Goal: Transaction & Acquisition: Purchase product/service

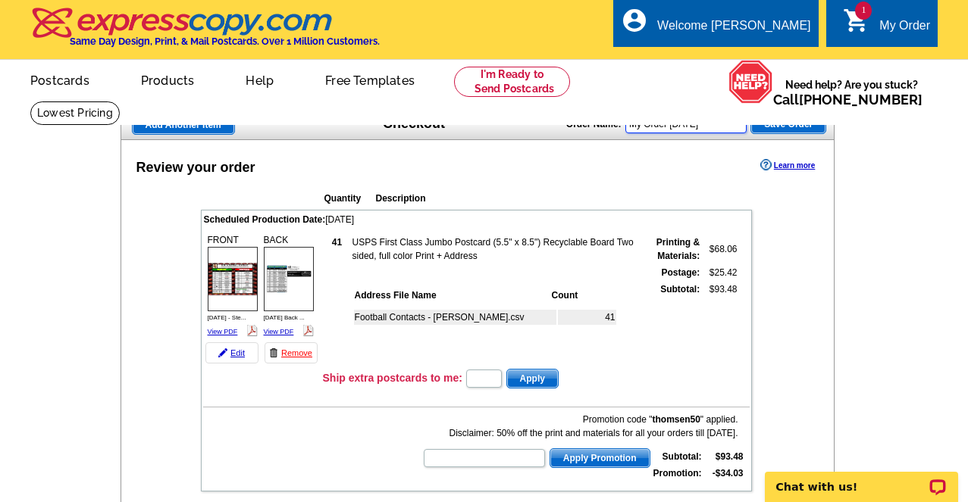
click at [738, 126] on input "My Order 2025-08-12" at bounding box center [685, 124] width 121 height 18
drag, startPoint x: 738, startPoint y: 127, endPoint x: 552, endPoint y: 127, distance: 186.4
click at [552, 127] on div "Add Another Item Checkout Order Name: My Order 2025-08-12 Save Order" at bounding box center [477, 125] width 714 height 30
drag, startPoint x: 651, startPoint y: 122, endPoint x: 583, endPoint y: 132, distance: 68.9
click at [583, 132] on div "Order Name: Sept 2025-3 Save Order" at bounding box center [696, 123] width 260 height 24
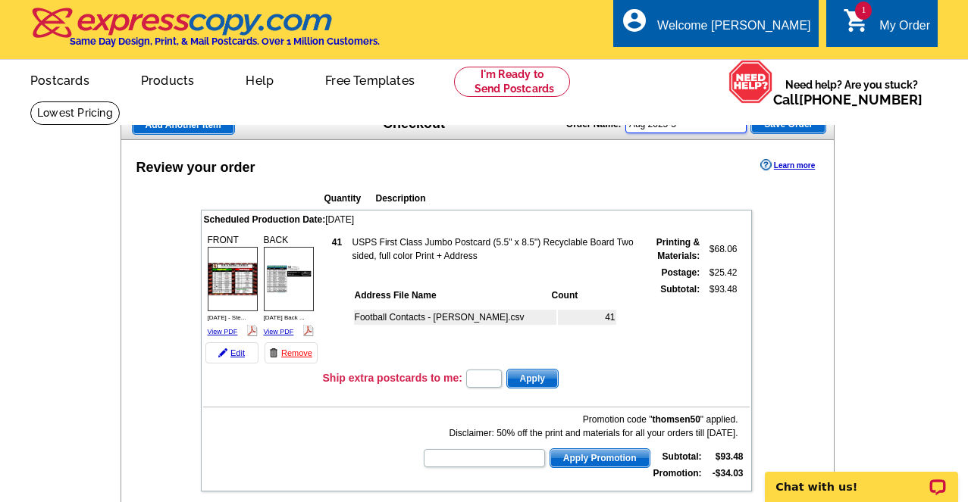
type input "Aug 2025-3"
click at [796, 124] on span "Save Order" at bounding box center [788, 124] width 74 height 18
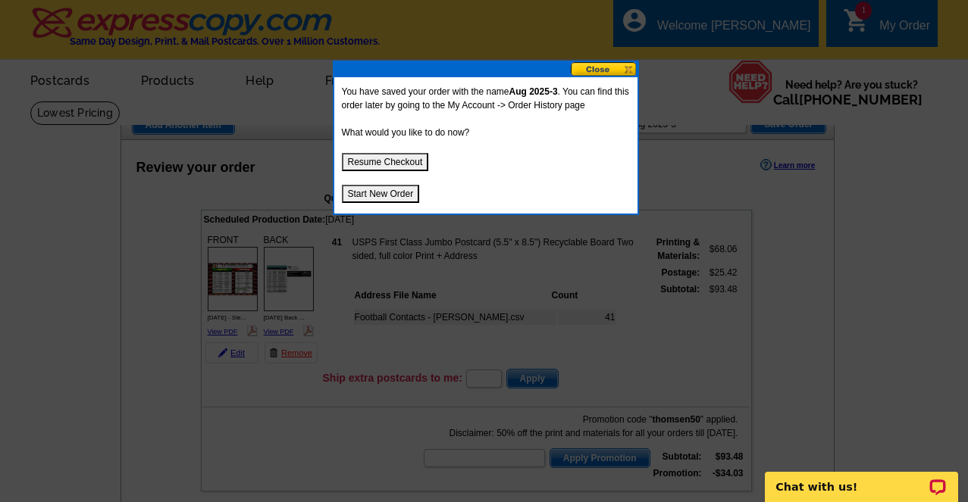
click at [402, 160] on button "Resume Checkout" at bounding box center [385, 162] width 87 height 18
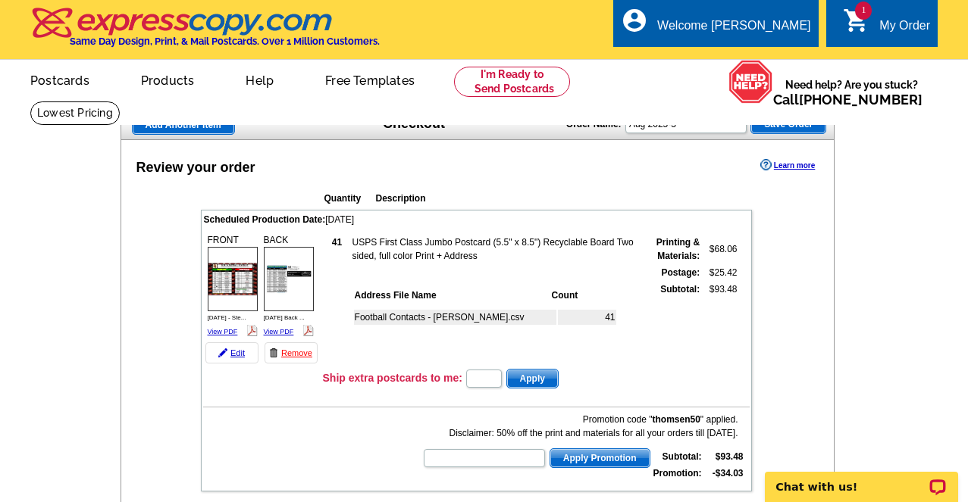
click at [198, 126] on span "Add Another Item" at bounding box center [184, 125] width 102 height 18
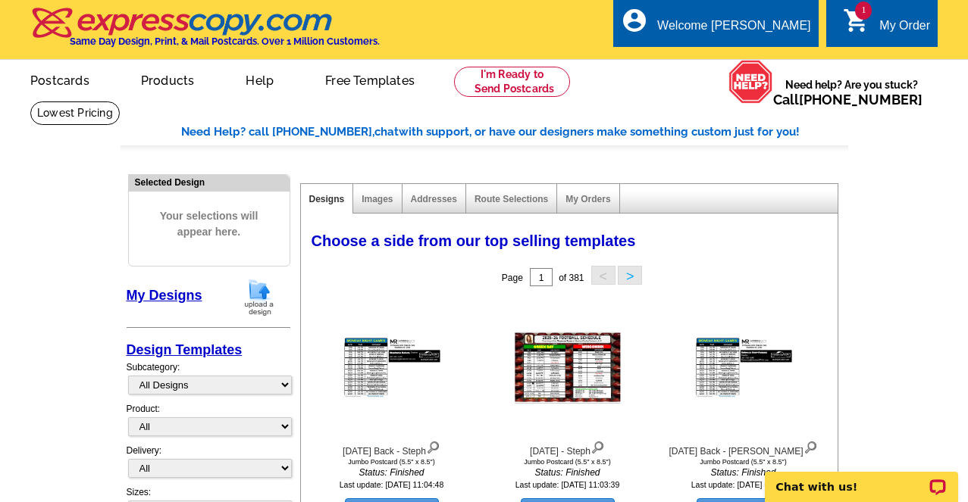
click at [270, 289] on img at bounding box center [258, 297] width 39 height 39
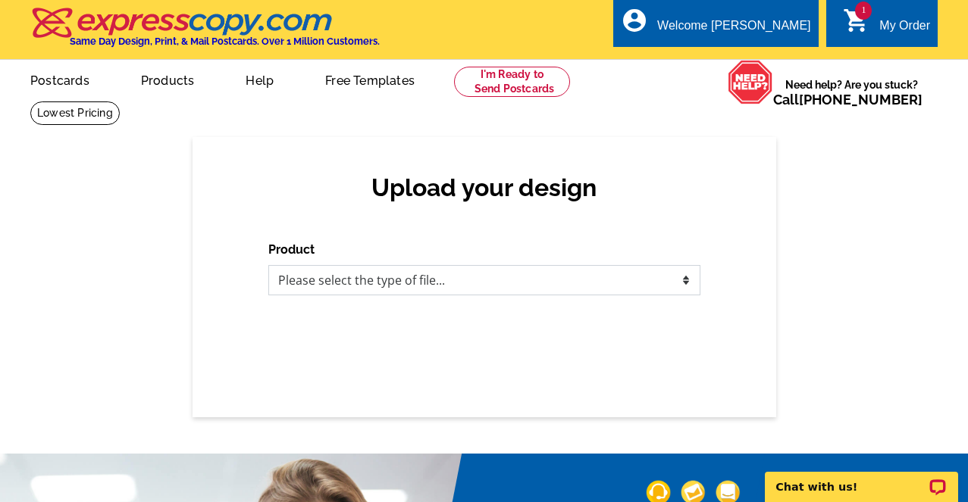
click at [442, 278] on select "Please select the type of file... Postcards Business Cards Letters and flyers G…" at bounding box center [484, 280] width 432 height 30
select select "1"
click at [268, 266] on select "Please select the type of file... Postcards Business Cards Letters and flyers G…" at bounding box center [484, 280] width 432 height 30
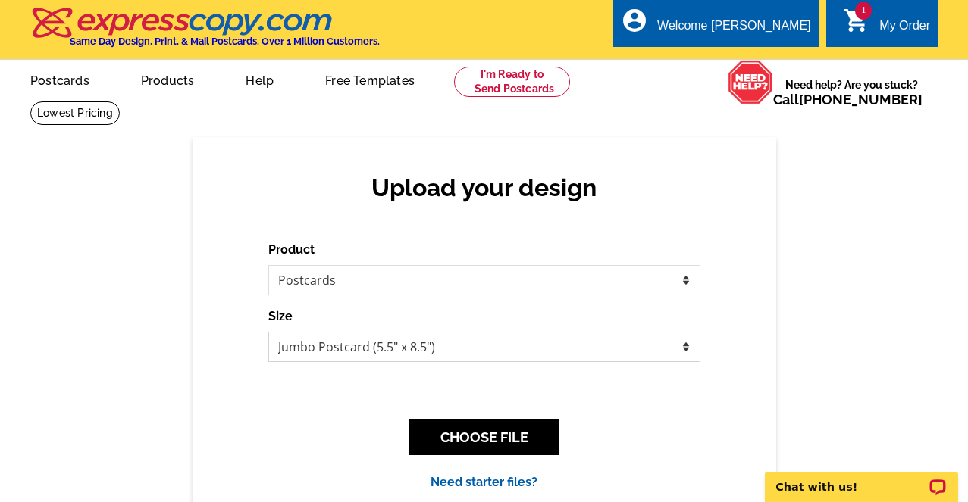
click at [377, 342] on select "Jumbo Postcard (5.5" x 8.5") Regular Postcard (4.25" x 5.6") Panoramic Postcard…" at bounding box center [484, 347] width 432 height 30
select select "1"
click at [268, 333] on select "Jumbo Postcard (5.5" x 8.5") Regular Postcard (4.25" x 5.6") Panoramic Postcard…" at bounding box center [484, 347] width 432 height 30
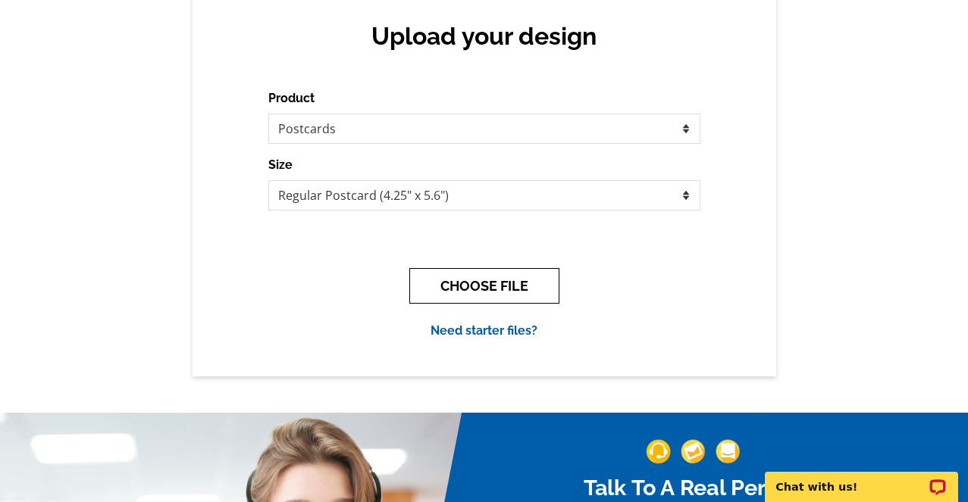
click at [519, 284] on button "CHOOSE FILE" at bounding box center [484, 286] width 150 height 36
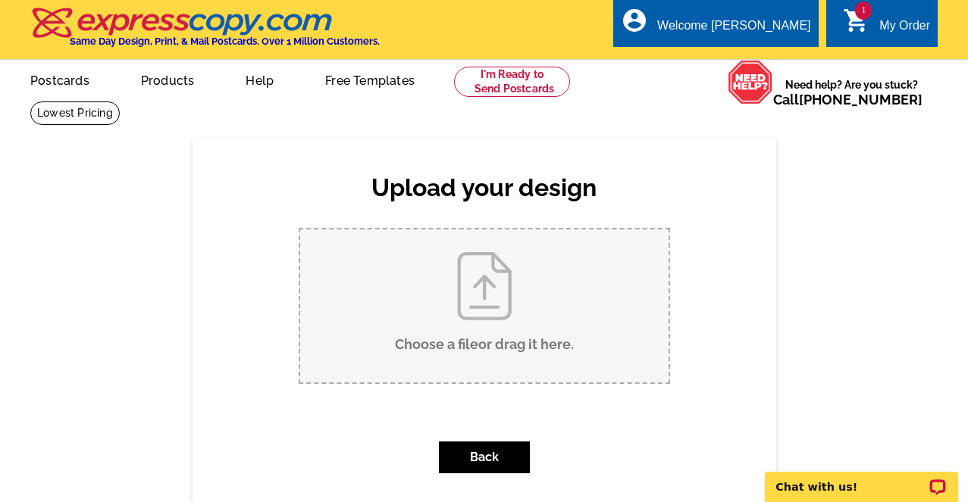
click at [363, 199] on h2 "Upload your design" at bounding box center [484, 188] width 402 height 29
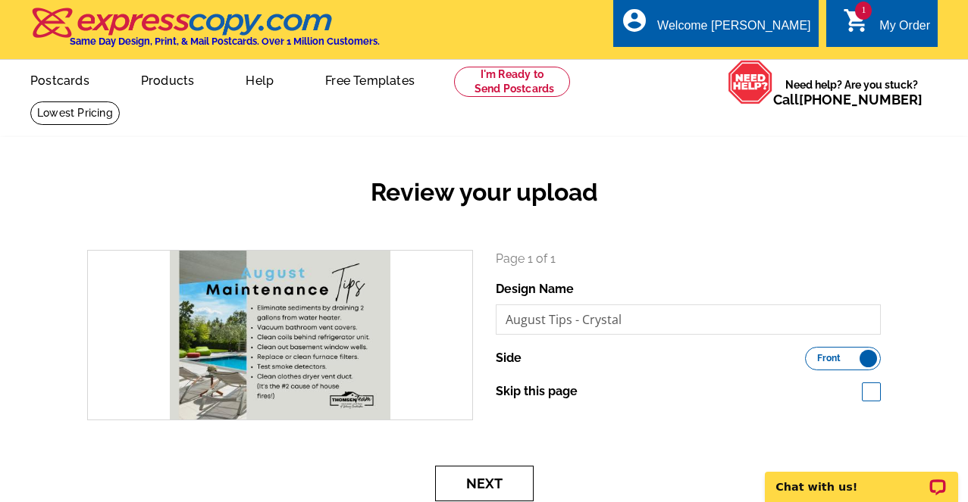
click at [510, 488] on button "Next" at bounding box center [484, 484] width 98 height 36
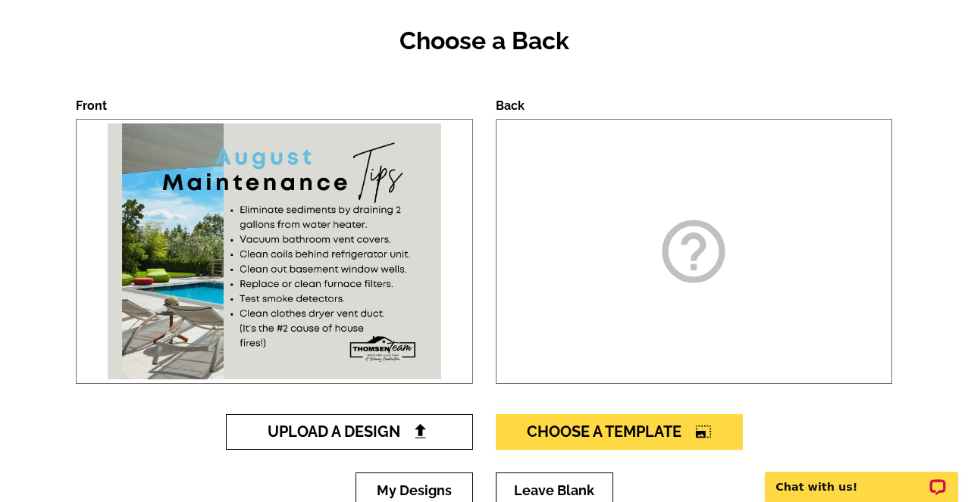
click at [427, 438] on img at bounding box center [420, 432] width 16 height 16
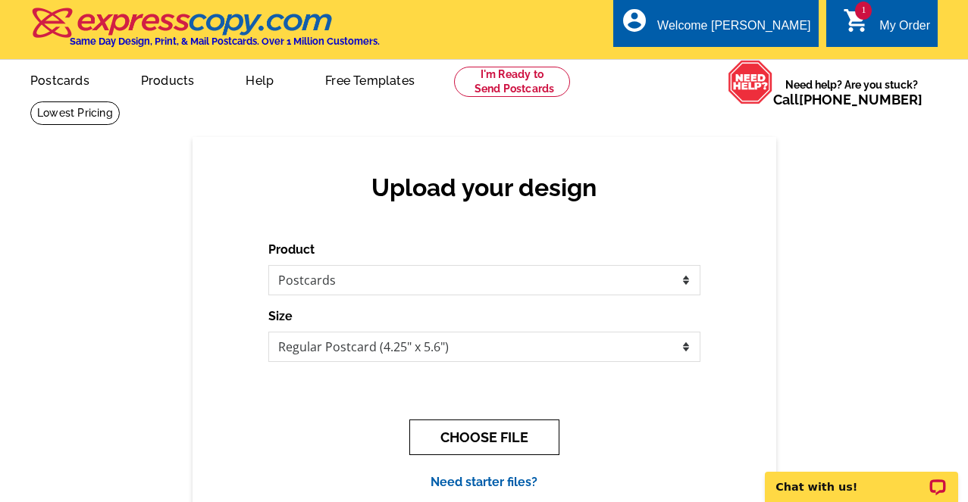
click at [482, 439] on button "CHOOSE FILE" at bounding box center [484, 438] width 150 height 36
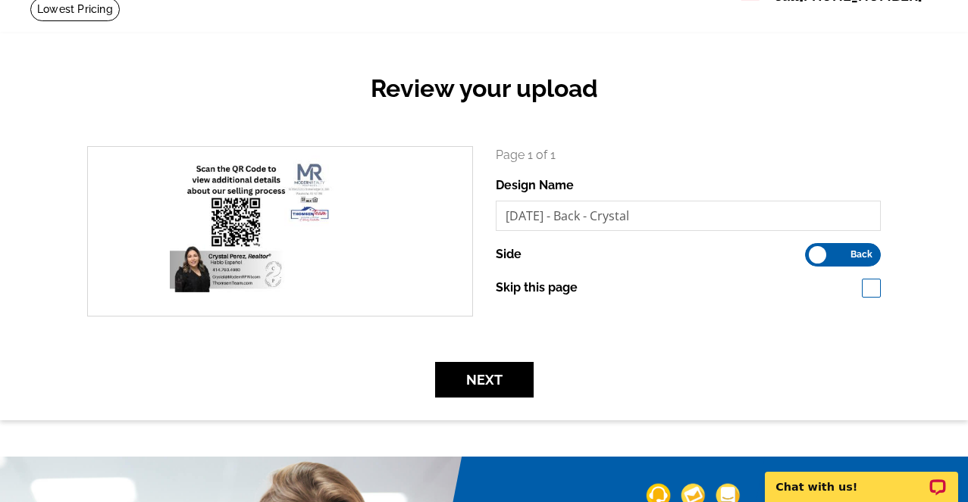
scroll to position [152, 0]
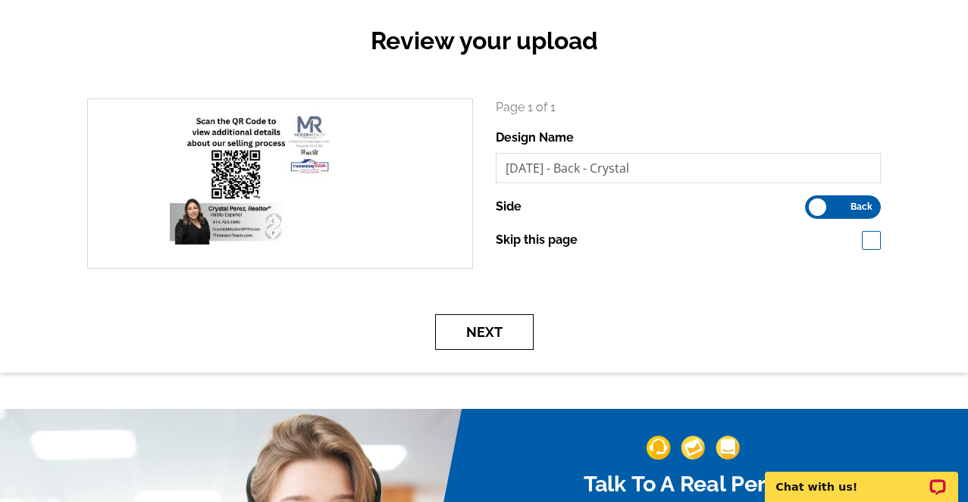
click at [498, 333] on button "Next" at bounding box center [484, 332] width 98 height 36
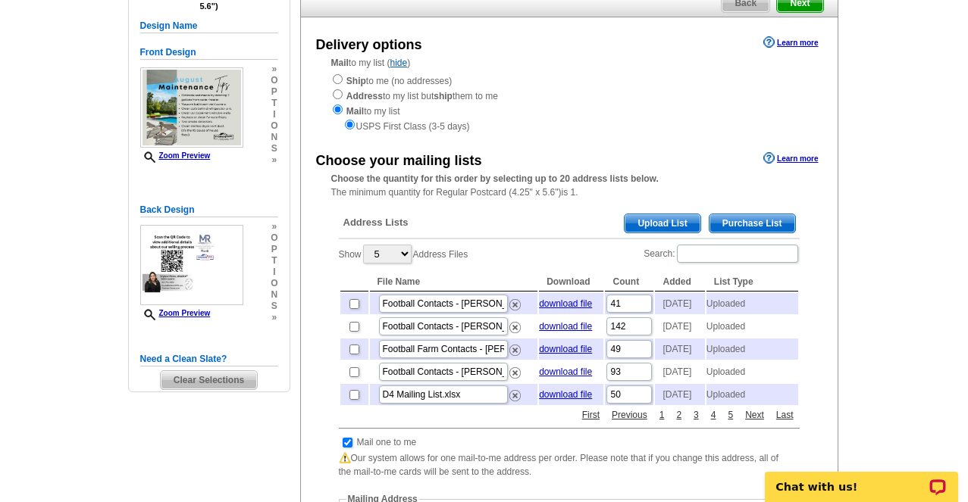
scroll to position [152, 0]
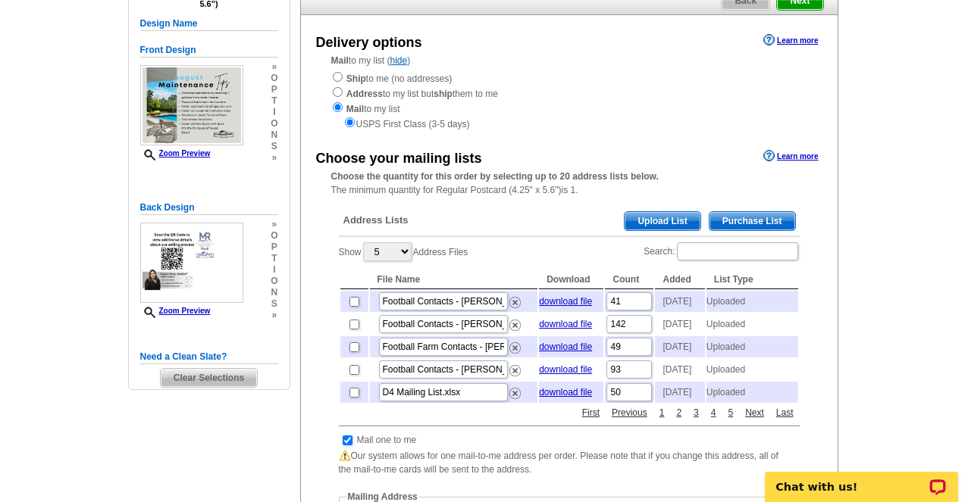
click at [664, 221] on span "Upload List" at bounding box center [661, 221] width 75 height 18
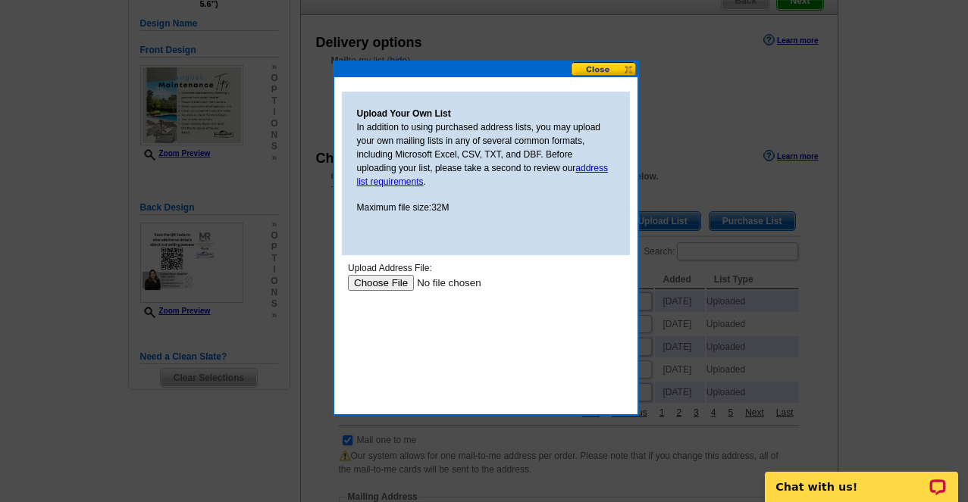
scroll to position [0, 0]
click at [376, 283] on input "file" at bounding box center [443, 283] width 192 height 16
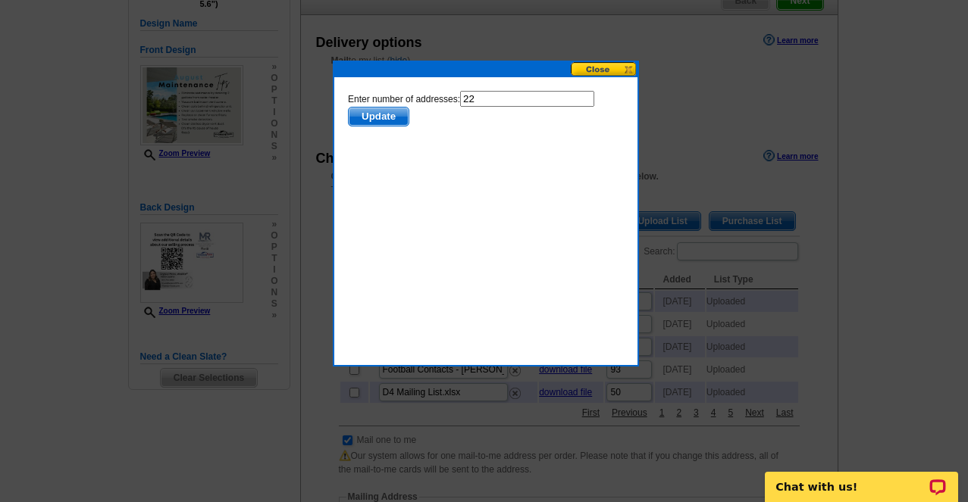
click at [479, 98] on input "22" at bounding box center [526, 99] width 134 height 16
type input "21"
click at [389, 114] on span "Update" at bounding box center [378, 117] width 60 height 18
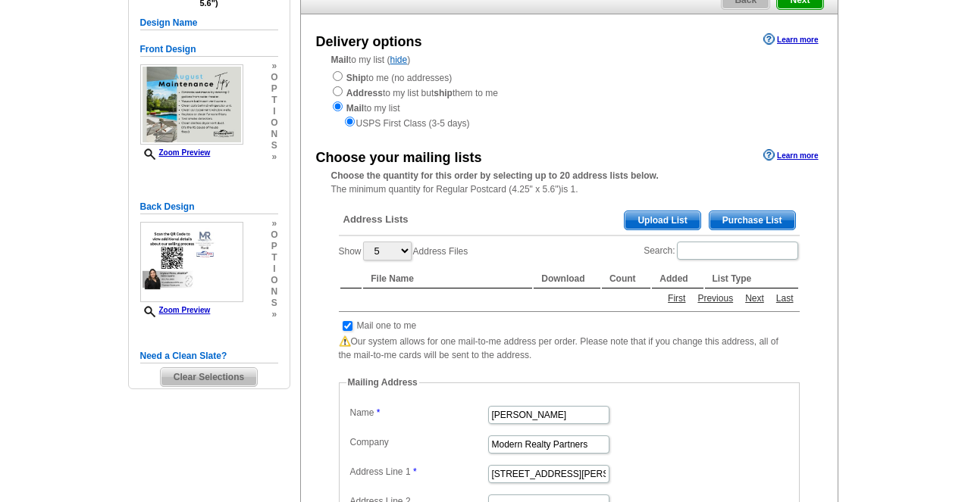
scroll to position [152, 0]
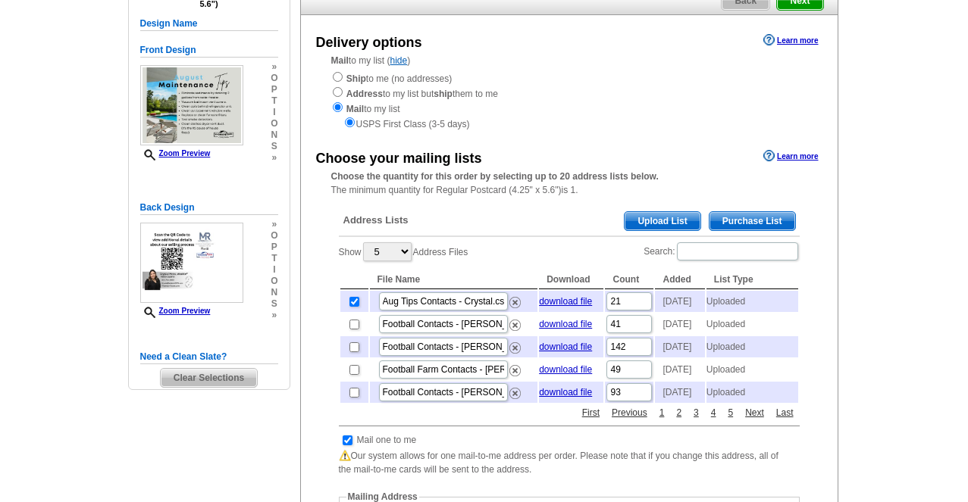
click at [652, 227] on span "Upload List" at bounding box center [661, 221] width 75 height 18
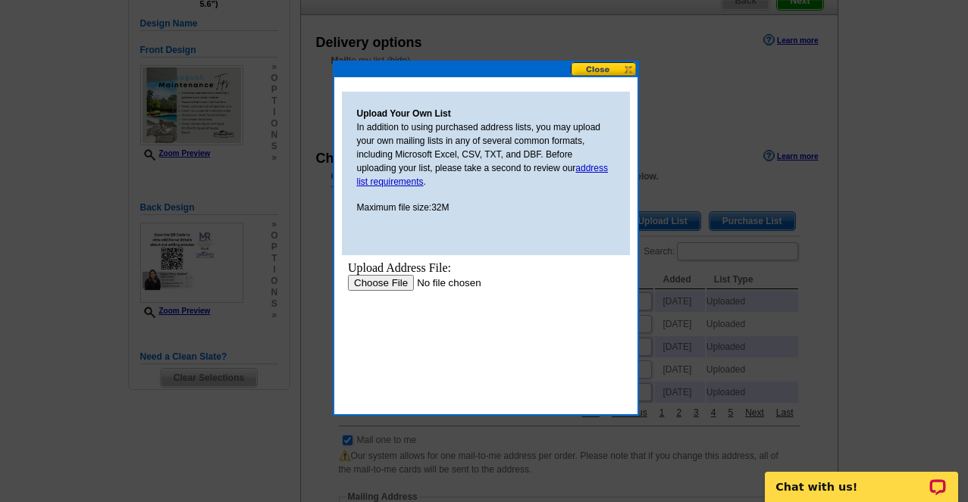
scroll to position [0, 0]
click at [379, 285] on input "file" at bounding box center [443, 283] width 192 height 16
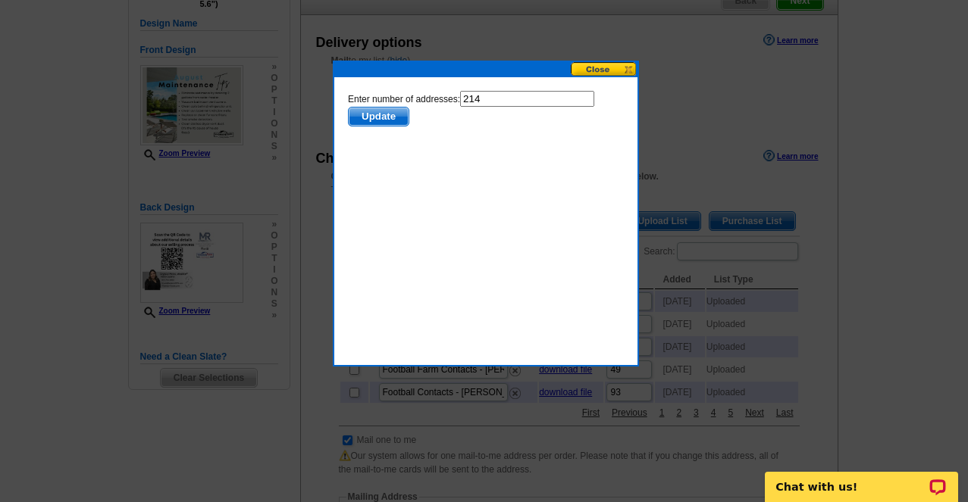
click at [504, 102] on input "214" at bounding box center [526, 99] width 134 height 16
type input "213"
click at [382, 115] on span "Update" at bounding box center [378, 117] width 60 height 18
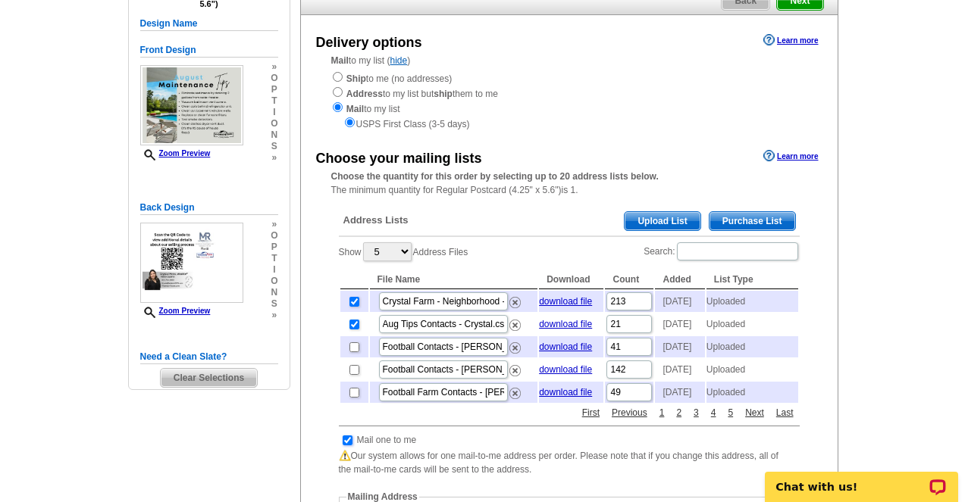
click at [345, 446] on input "checkbox" at bounding box center [347, 441] width 10 height 10
checkbox input "false"
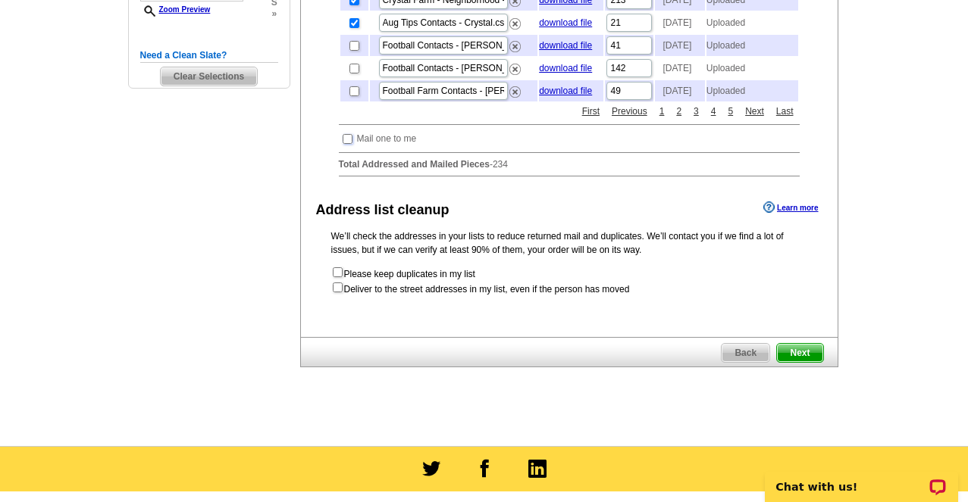
scroll to position [455, 0]
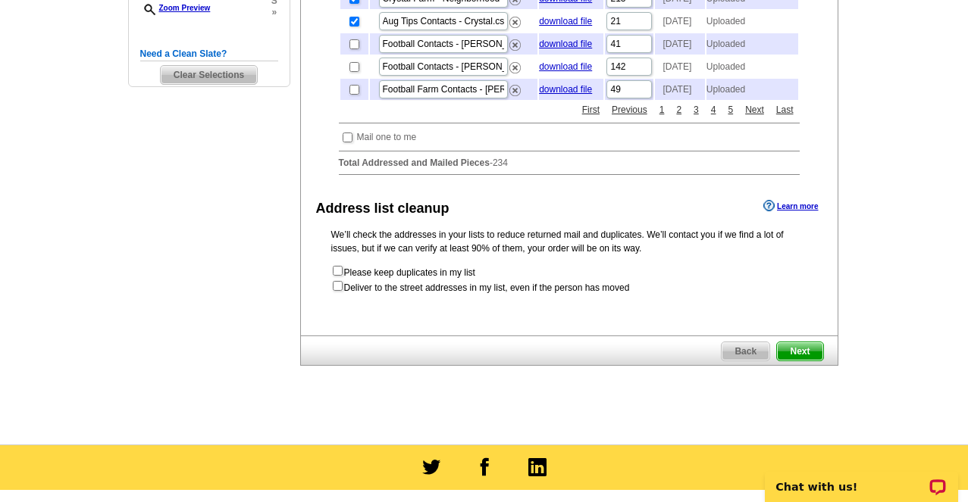
click at [801, 361] on span "Next" at bounding box center [799, 351] width 45 height 18
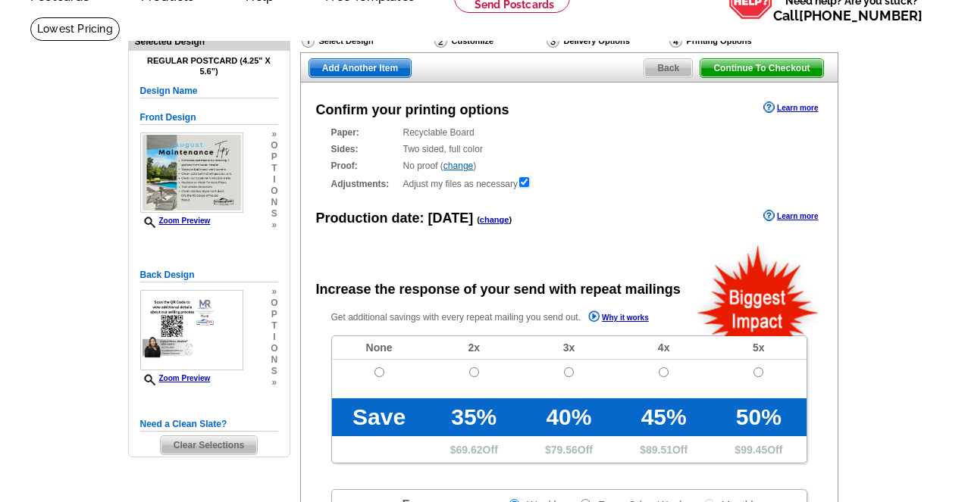
scroll to position [152, 0]
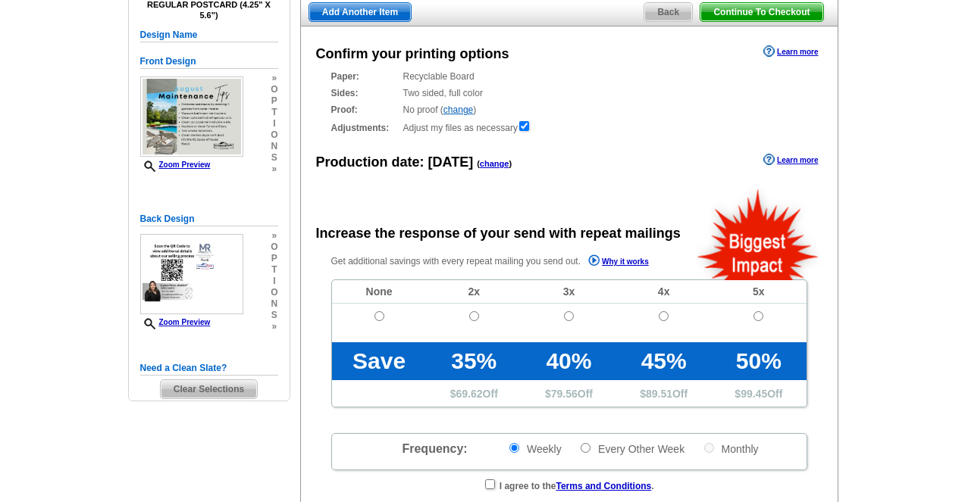
radio input "false"
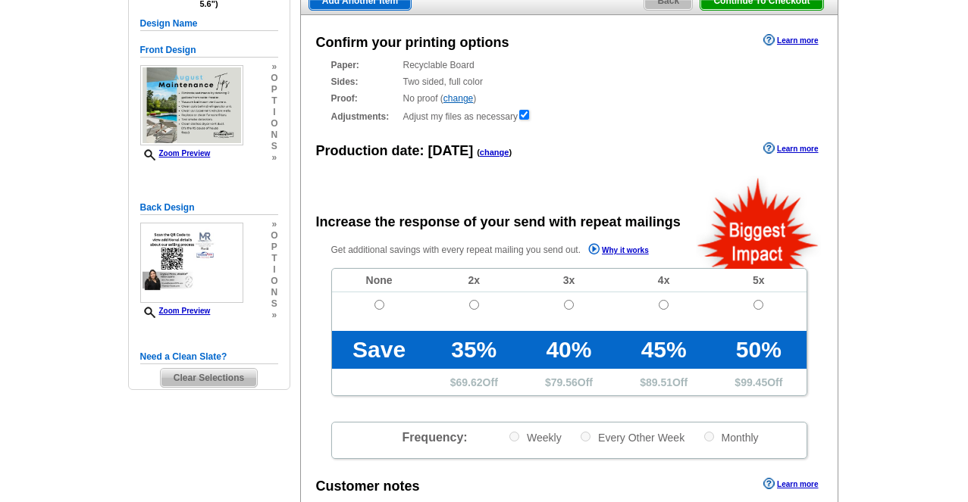
click at [489, 157] on link "change" at bounding box center [495, 152] width 30 height 9
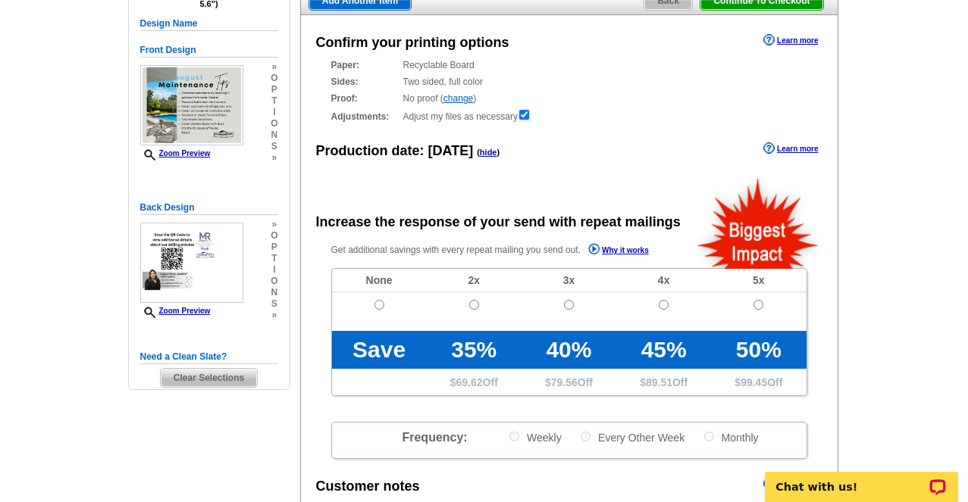
scroll to position [0, 0]
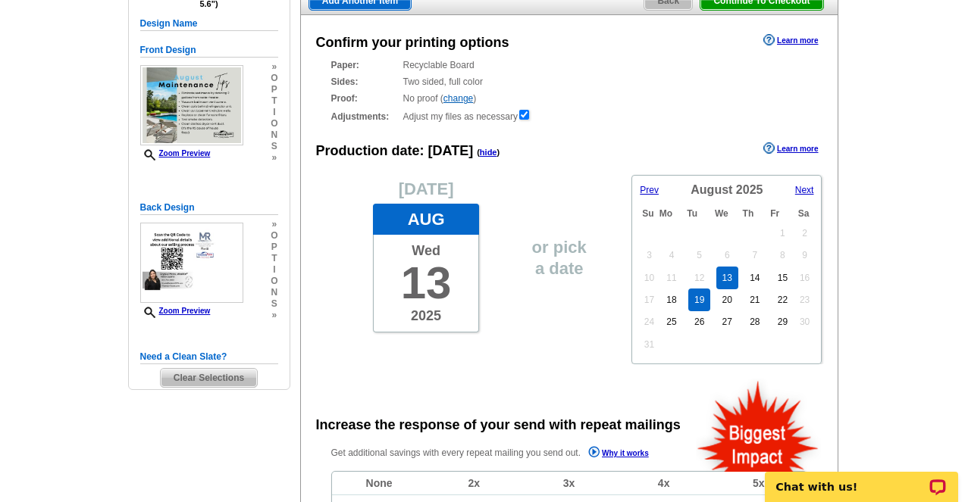
click at [698, 296] on link "19" at bounding box center [699, 300] width 22 height 23
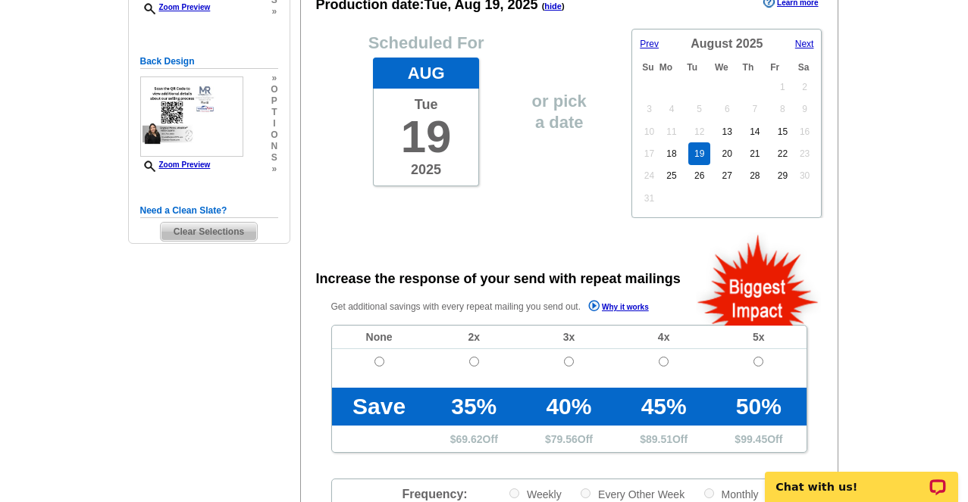
scroll to position [303, 0]
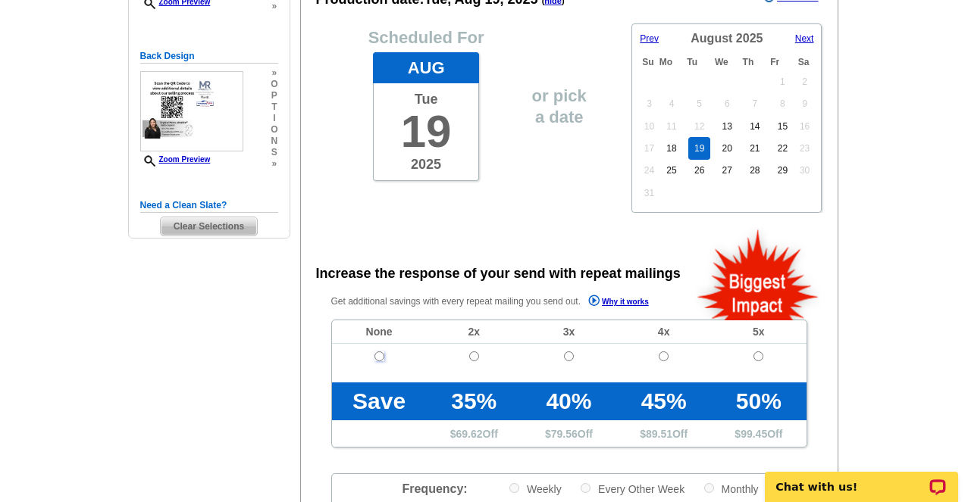
click at [380, 358] on input "radio" at bounding box center [379, 357] width 10 height 10
radio input "true"
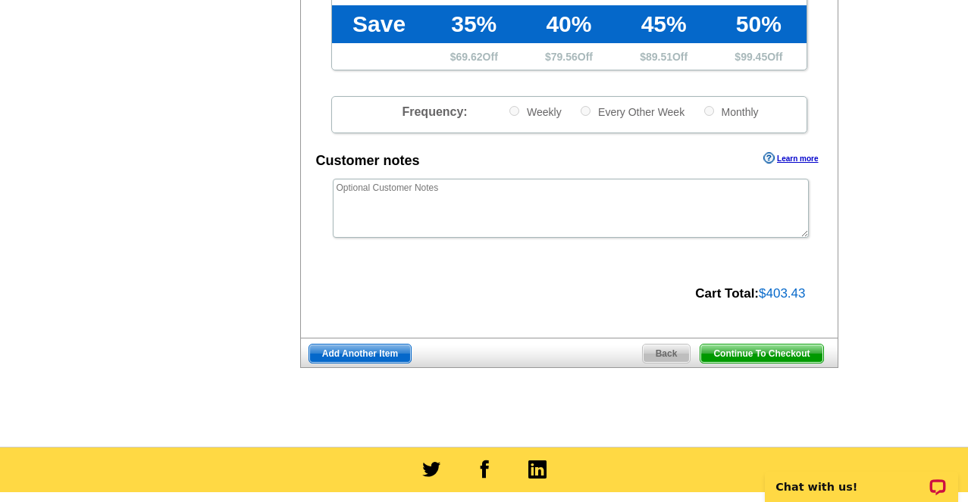
scroll to position [682, 0]
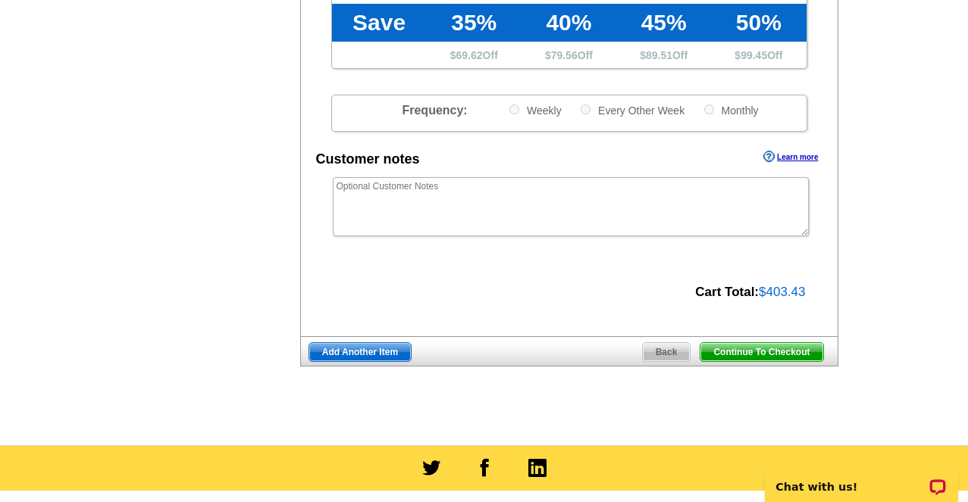
click at [373, 352] on span "Add Another Item" at bounding box center [360, 352] width 102 height 18
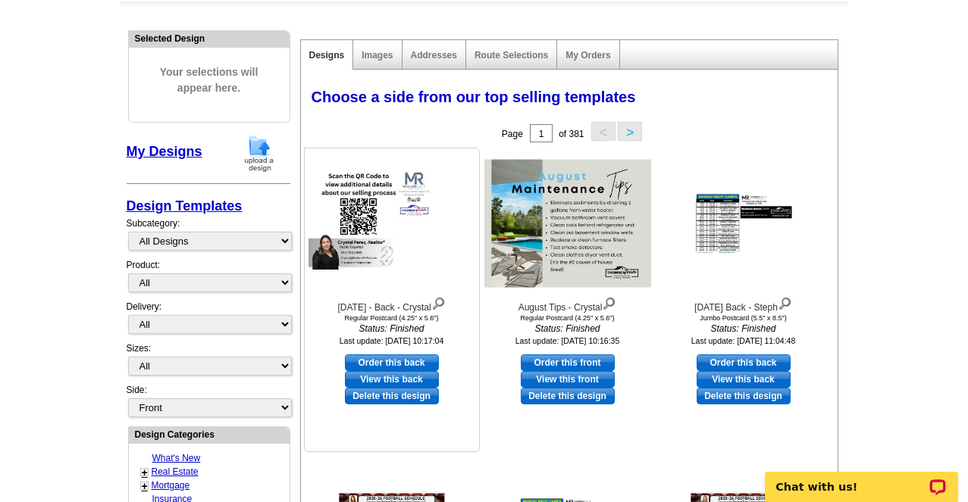
scroll to position [152, 0]
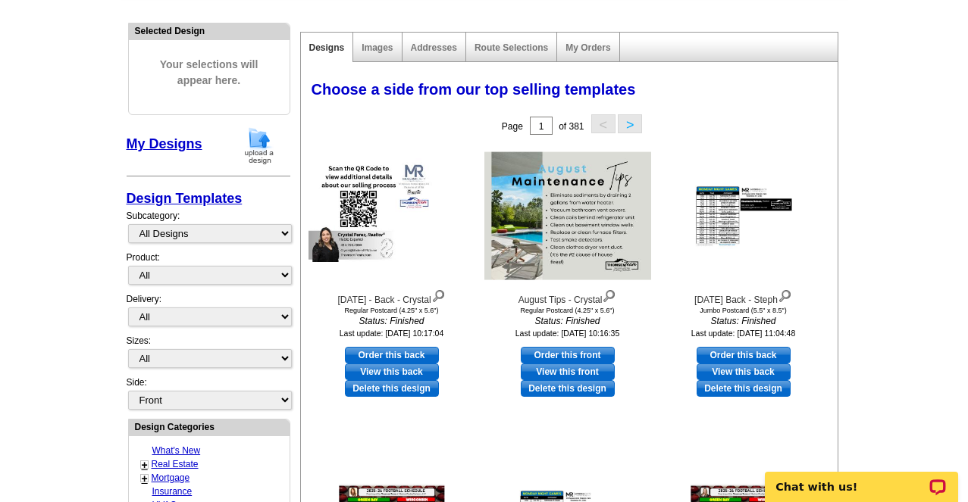
click at [264, 150] on img at bounding box center [258, 146] width 39 height 39
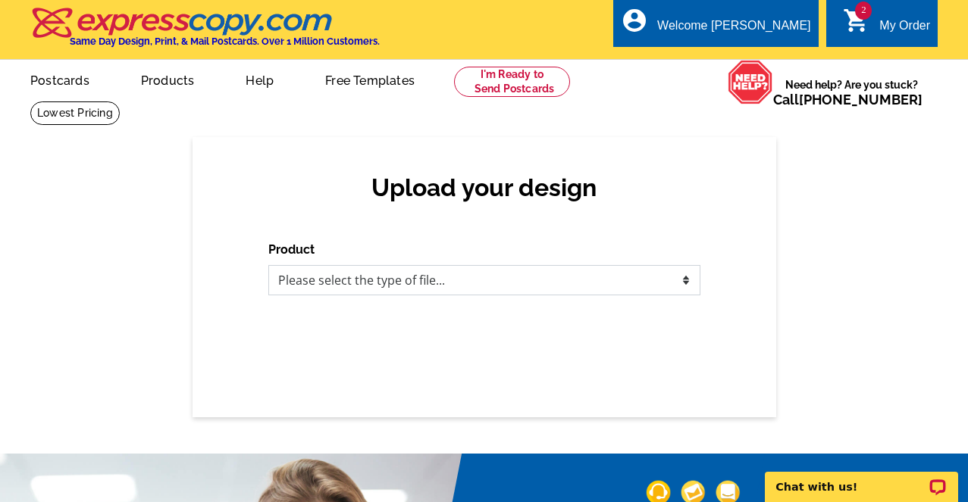
click at [493, 281] on select "Please select the type of file... Postcards Business Cards Letters and flyers G…" at bounding box center [484, 280] width 432 height 30
select select "1"
click at [268, 266] on select "Please select the type of file... Postcards Business Cards Letters and flyers G…" at bounding box center [484, 280] width 432 height 30
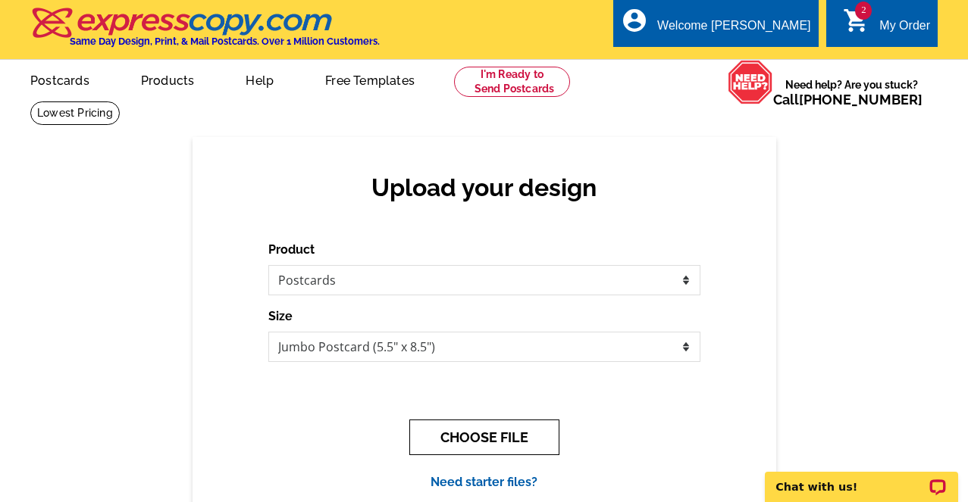
click at [464, 438] on button "CHOOSE FILE" at bounding box center [484, 438] width 150 height 36
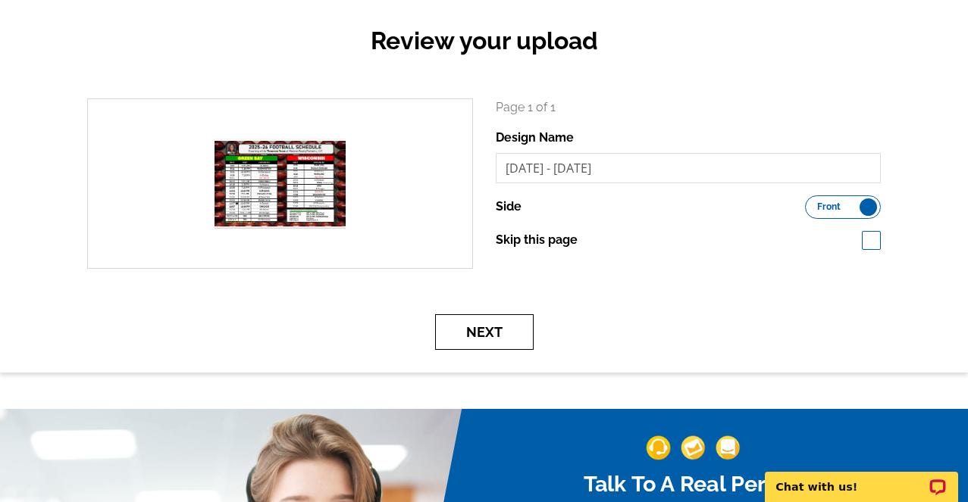
click at [499, 338] on button "Next" at bounding box center [484, 332] width 98 height 36
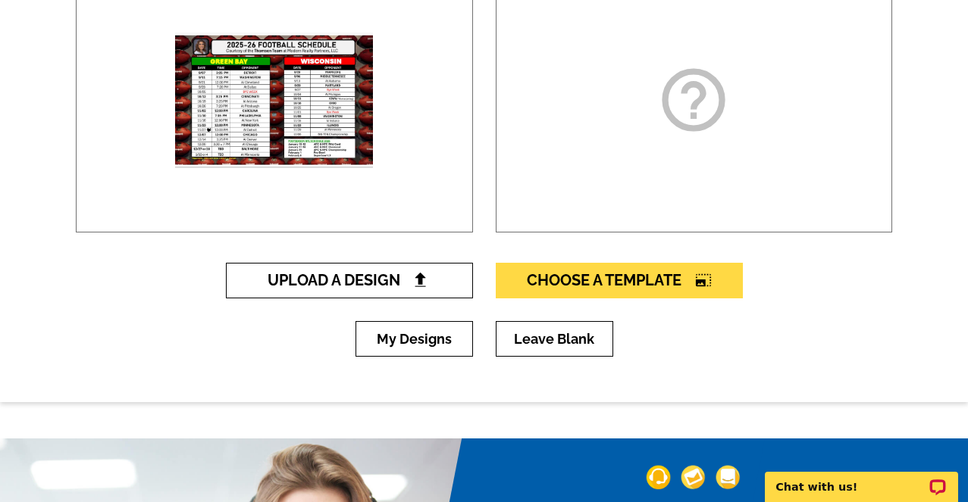
click at [392, 288] on span "Upload A Design" at bounding box center [348, 280] width 163 height 18
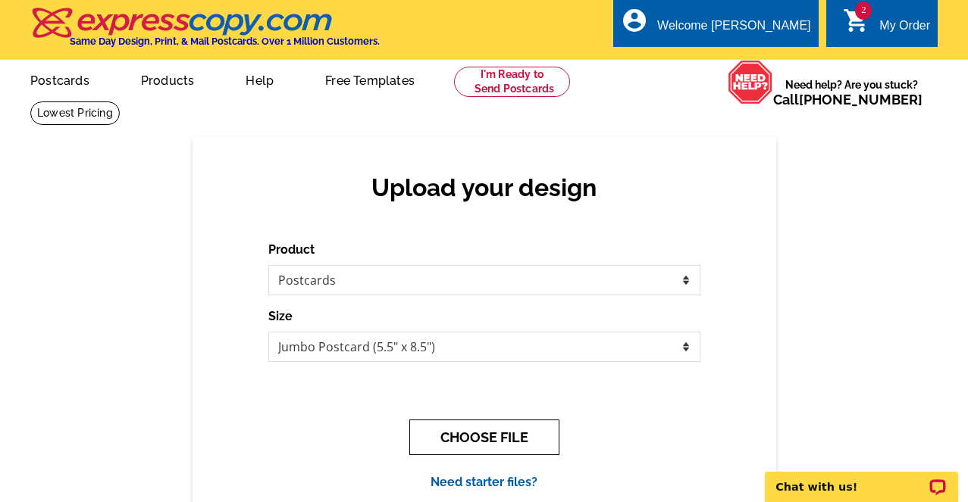
click at [474, 434] on button "CHOOSE FILE" at bounding box center [484, 438] width 150 height 36
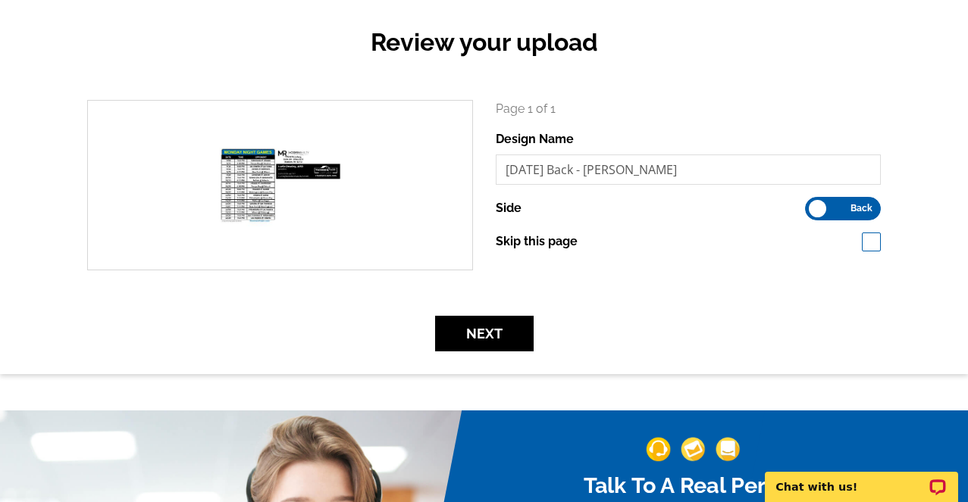
scroll to position [152, 0]
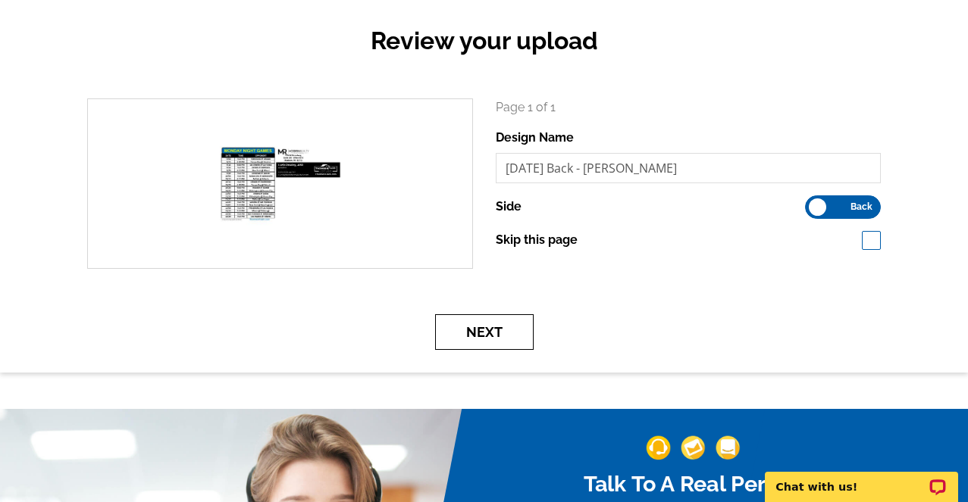
click at [528, 337] on button "Next" at bounding box center [484, 332] width 98 height 36
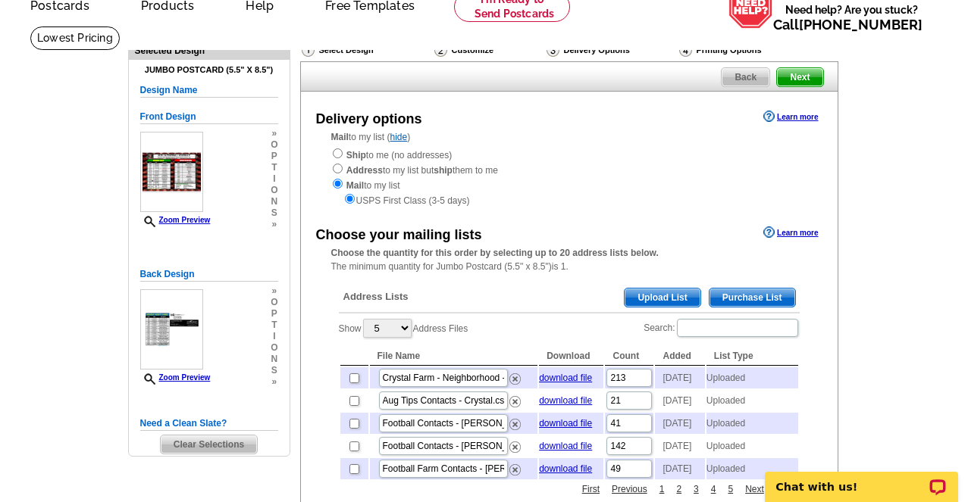
scroll to position [76, 0]
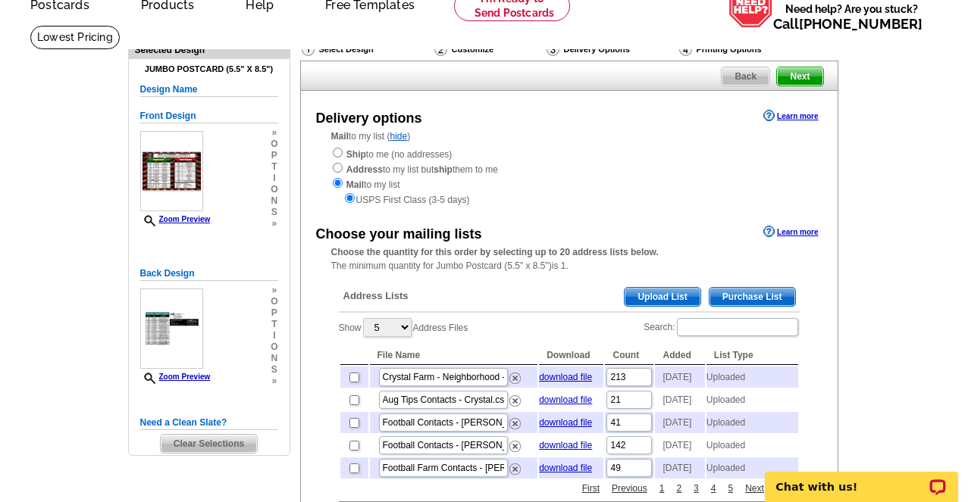
click at [663, 305] on span "Upload List" at bounding box center [661, 297] width 75 height 18
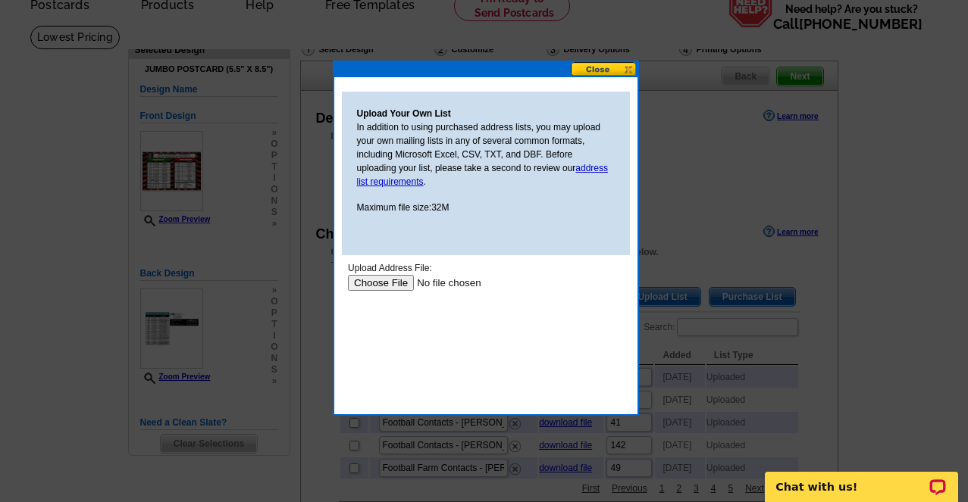
scroll to position [0, 0]
click at [396, 283] on input "file" at bounding box center [443, 283] width 192 height 16
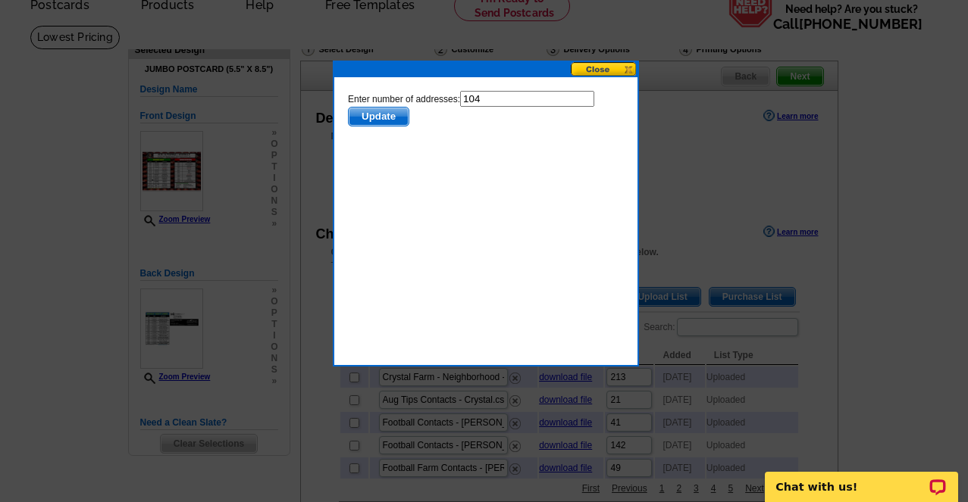
click at [491, 99] on input "104" at bounding box center [526, 99] width 134 height 16
type input "103"
click at [387, 114] on span "Update" at bounding box center [378, 117] width 60 height 18
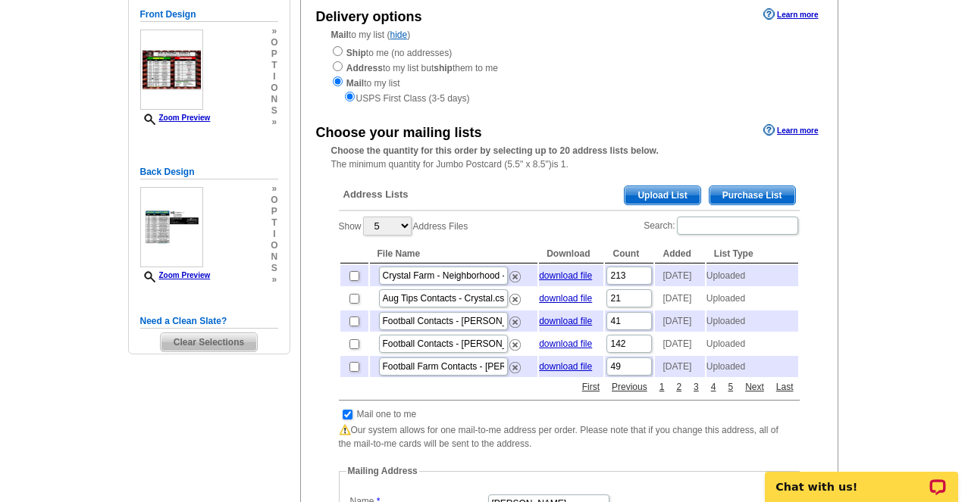
scroll to position [227, 0]
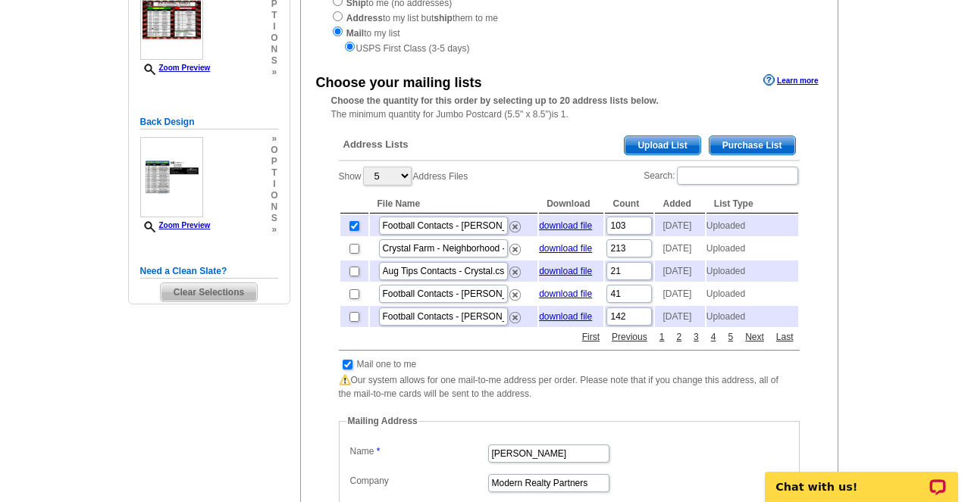
click at [348, 370] on input "checkbox" at bounding box center [347, 365] width 10 height 10
checkbox input "false"
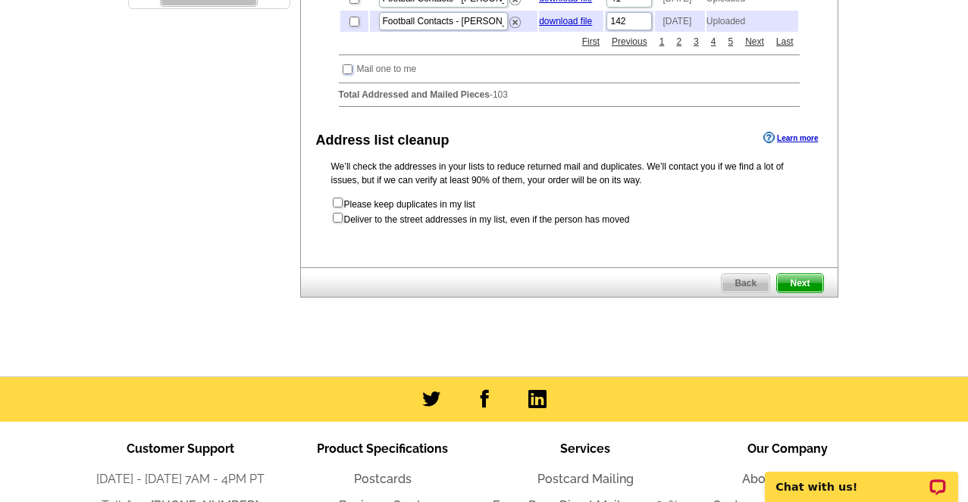
scroll to position [530, 0]
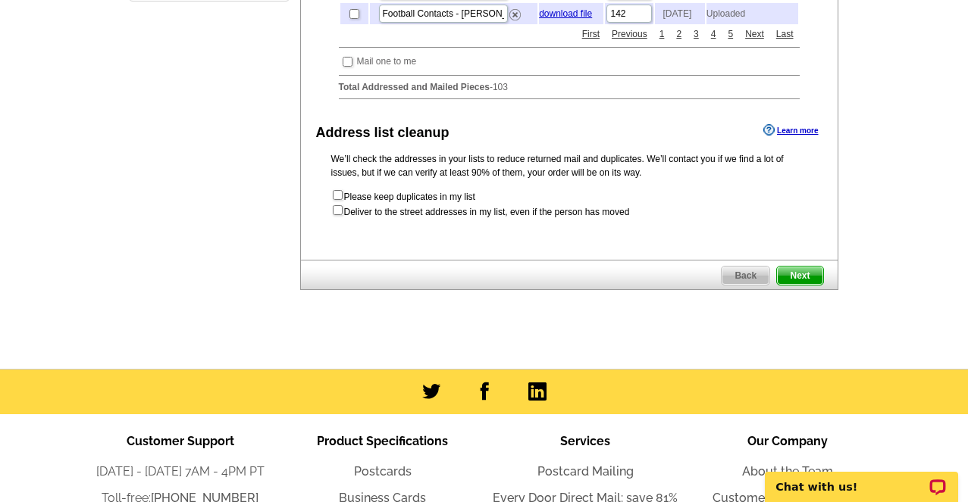
click at [796, 285] on span "Next" at bounding box center [799, 276] width 45 height 18
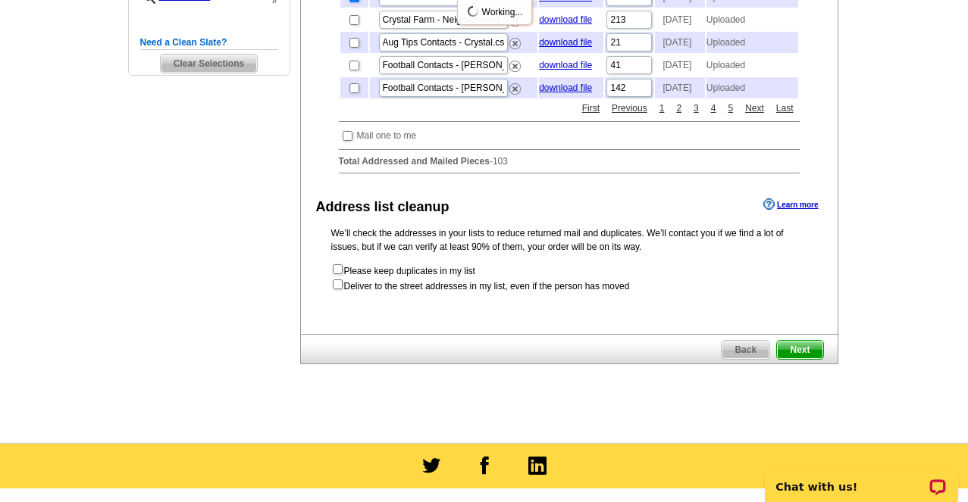
scroll to position [455, 0]
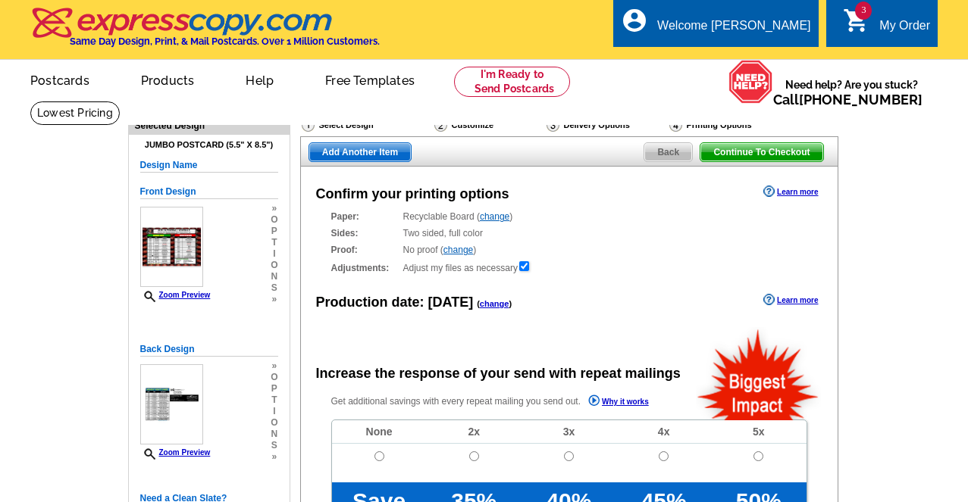
radio input "false"
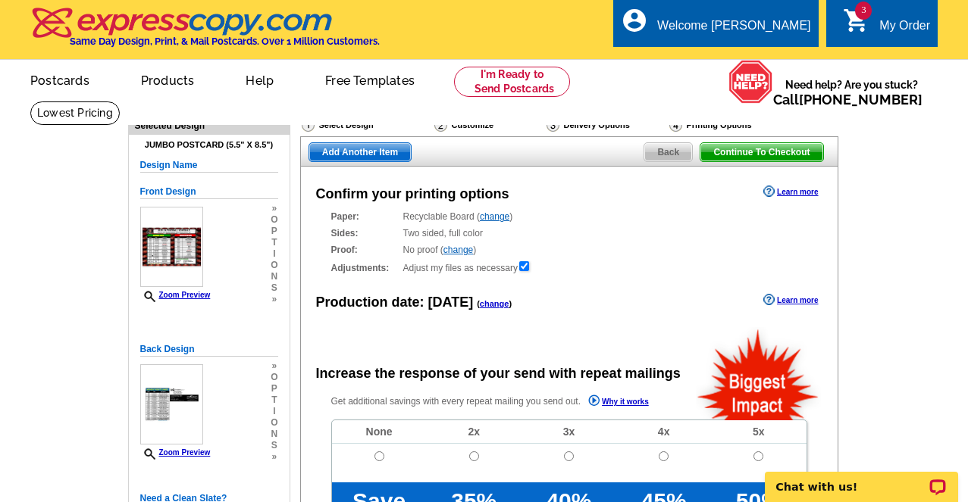
click at [486, 308] on link "change" at bounding box center [495, 303] width 30 height 9
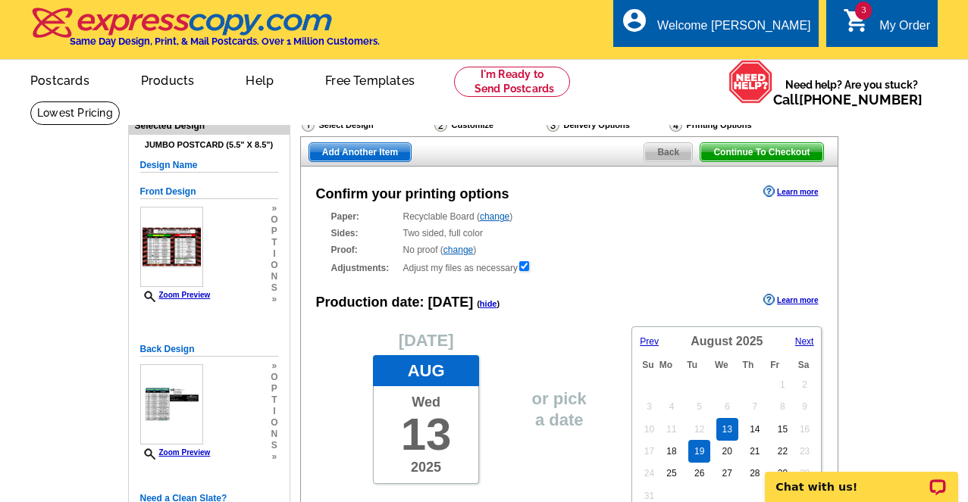
click at [701, 452] on link "19" at bounding box center [699, 451] width 22 height 23
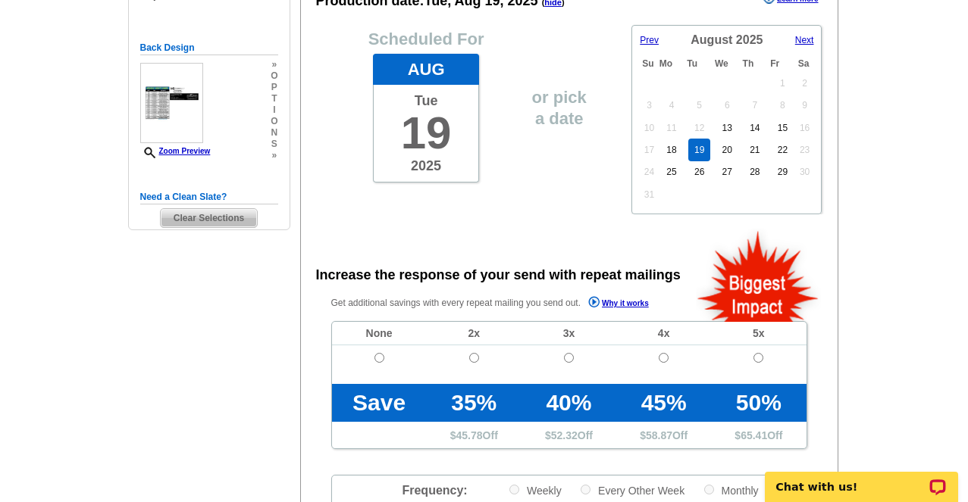
scroll to position [303, 0]
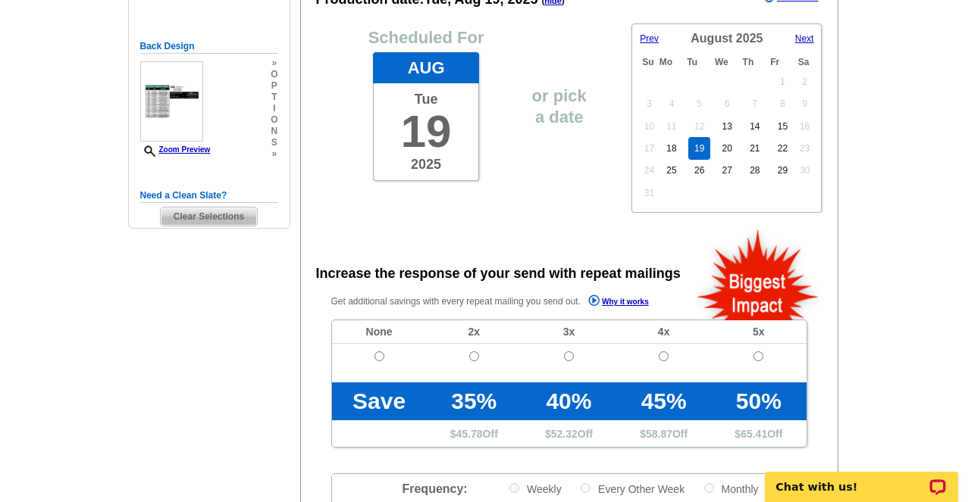
click at [377, 353] on td at bounding box center [379, 363] width 95 height 39
click at [377, 356] on input "radio" at bounding box center [379, 357] width 10 height 10
radio input "true"
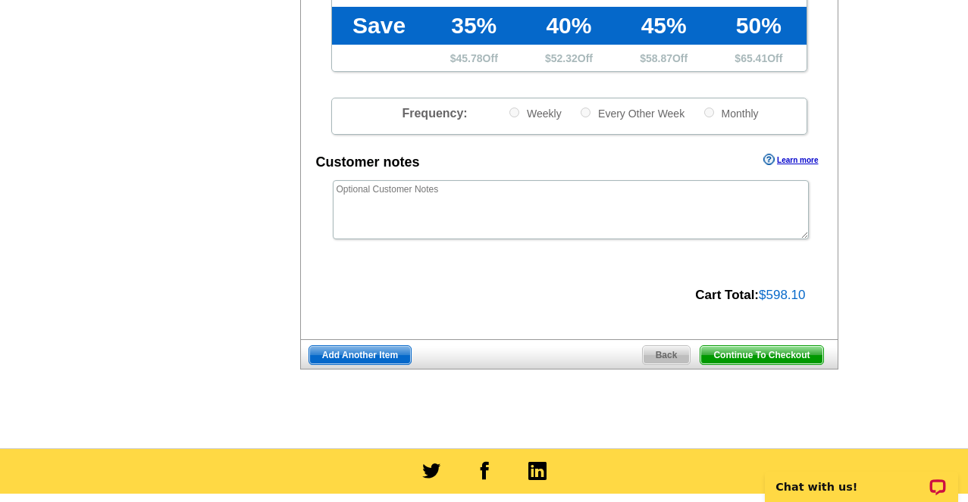
scroll to position [682, 0]
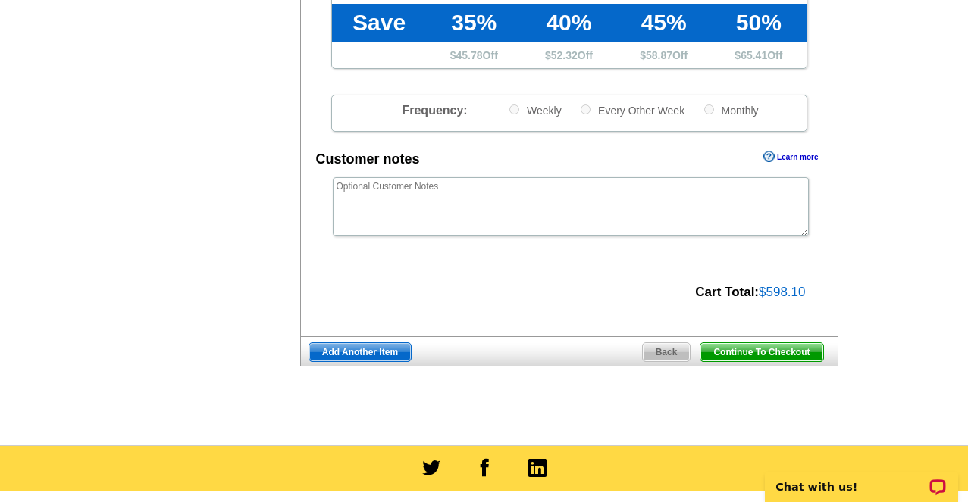
click at [365, 352] on span "Add Another Item" at bounding box center [360, 352] width 102 height 18
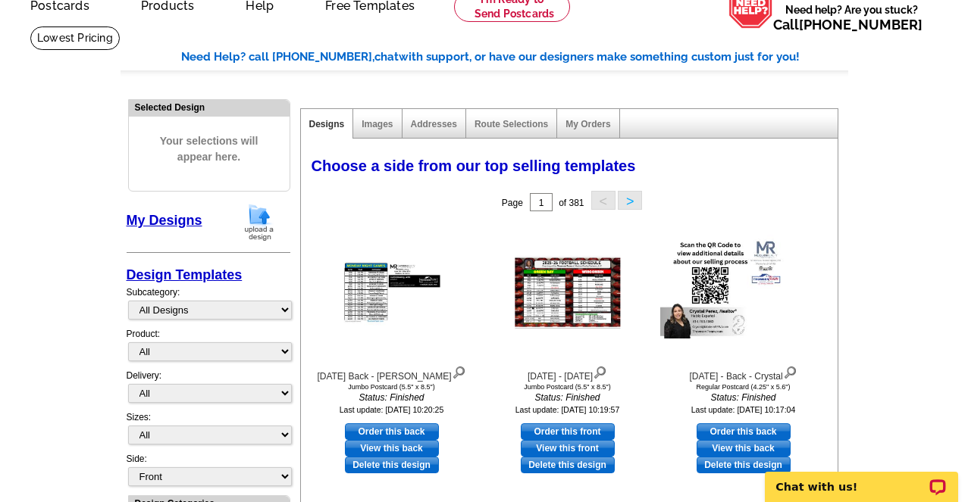
scroll to position [76, 0]
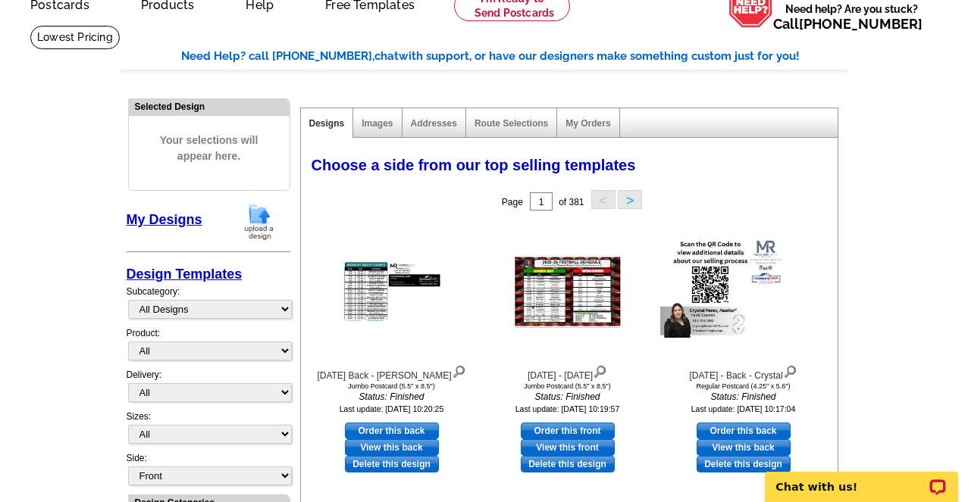
click at [258, 217] on img at bounding box center [258, 221] width 39 height 39
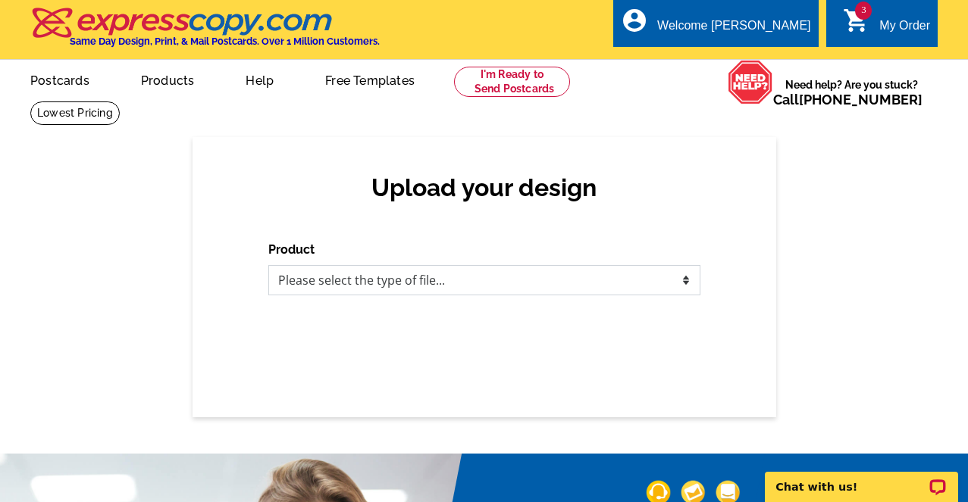
click at [496, 289] on select "Please select the type of file... Postcards Business Cards Letters and flyers G…" at bounding box center [484, 280] width 432 height 30
select select "1"
click at [268, 266] on select "Please select the type of file... Postcards Business Cards Letters and flyers G…" at bounding box center [484, 280] width 432 height 30
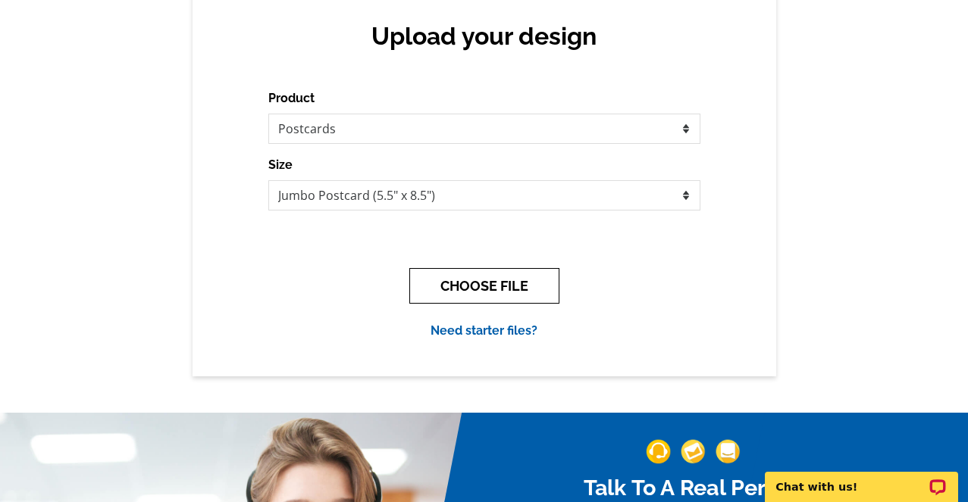
click at [522, 289] on button "CHOOSE FILE" at bounding box center [484, 286] width 150 height 36
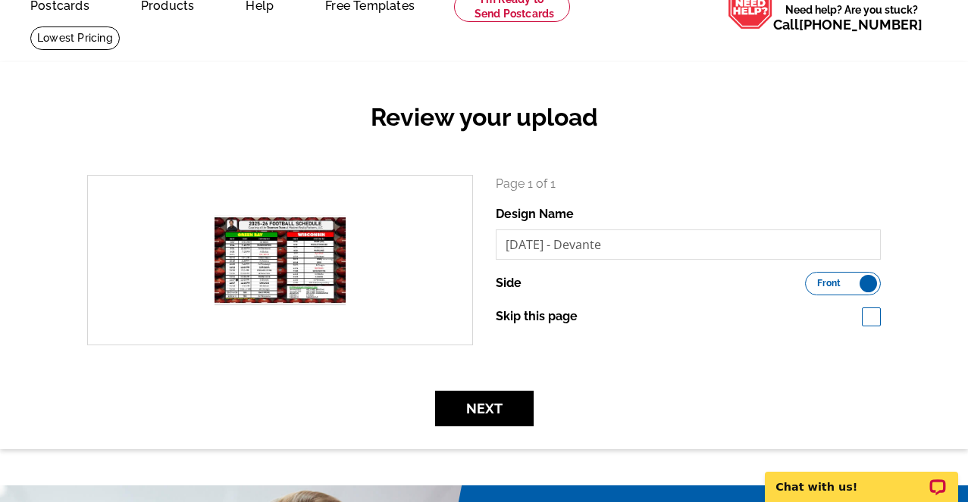
scroll to position [76, 0]
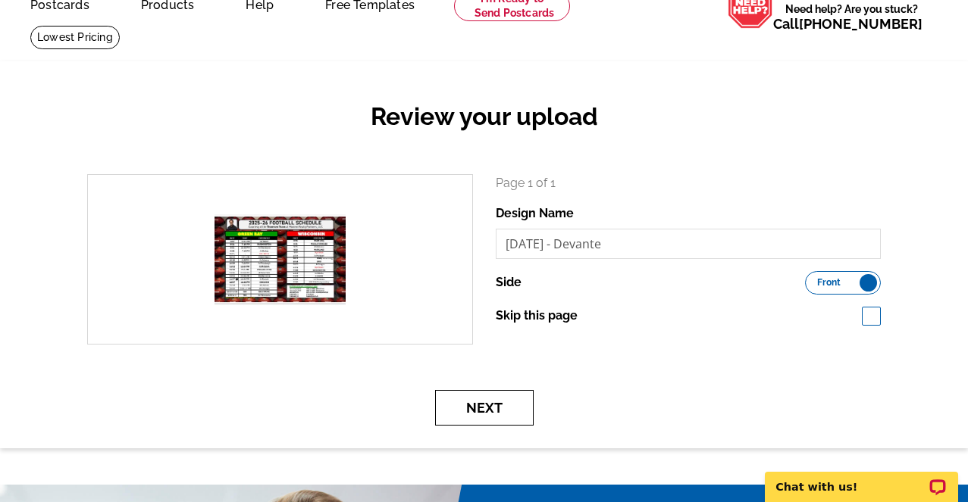
click at [508, 412] on button "Next" at bounding box center [484, 408] width 98 height 36
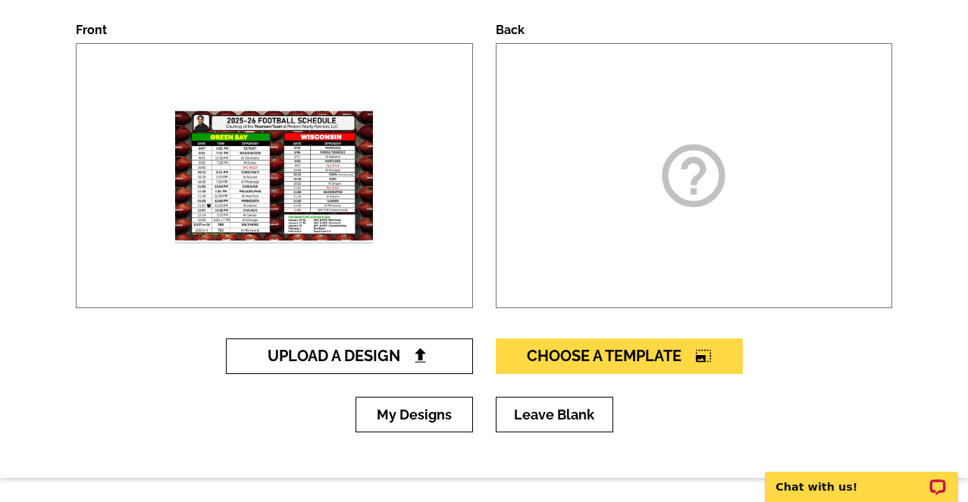
click at [409, 358] on span "Upload A Design" at bounding box center [348, 356] width 163 height 18
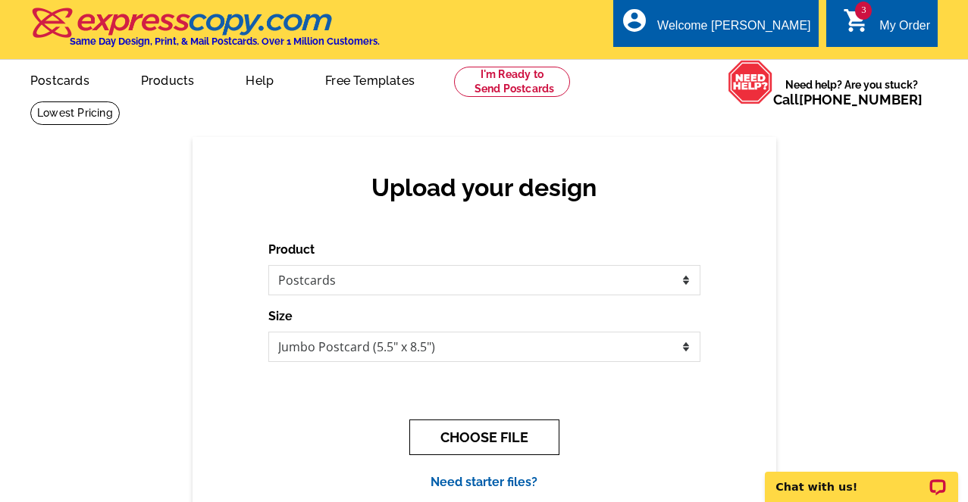
click at [458, 434] on button "CHOOSE FILE" at bounding box center [484, 438] width 150 height 36
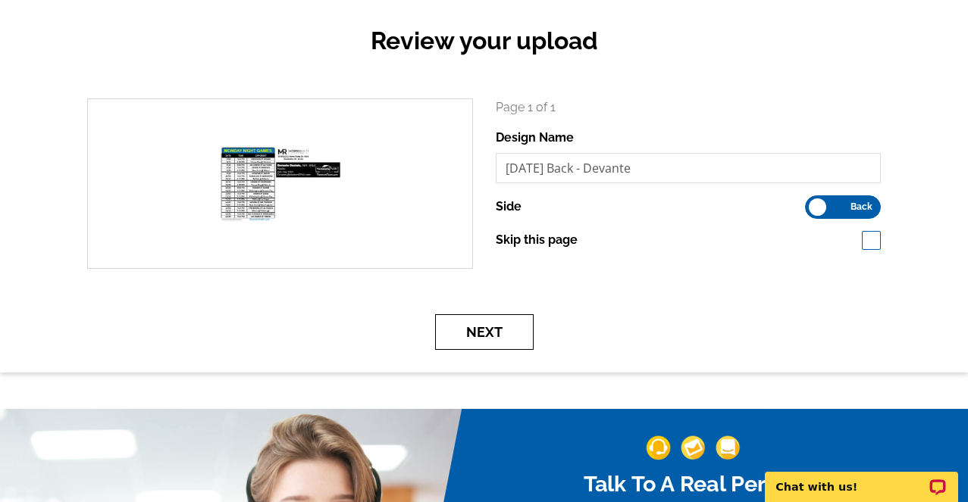
click at [494, 333] on button "Next" at bounding box center [484, 332] width 98 height 36
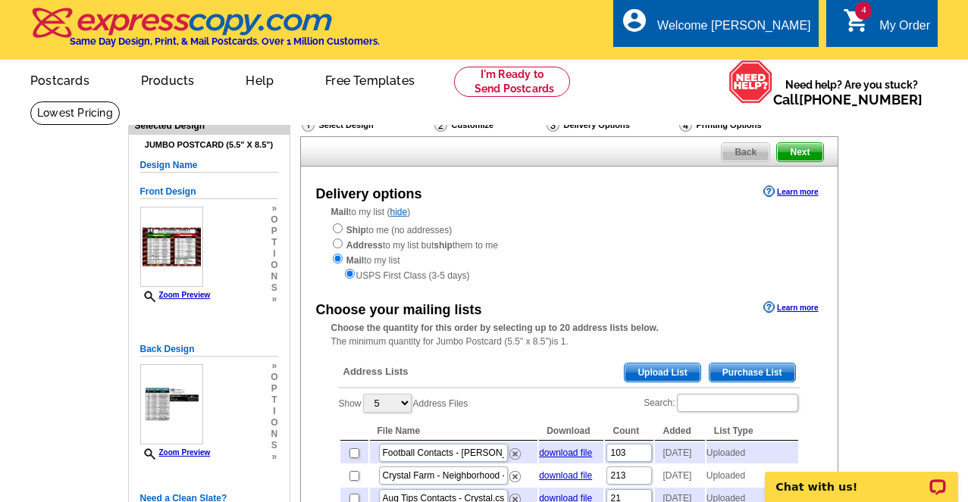
click at [666, 374] on span "Upload List" at bounding box center [661, 373] width 75 height 18
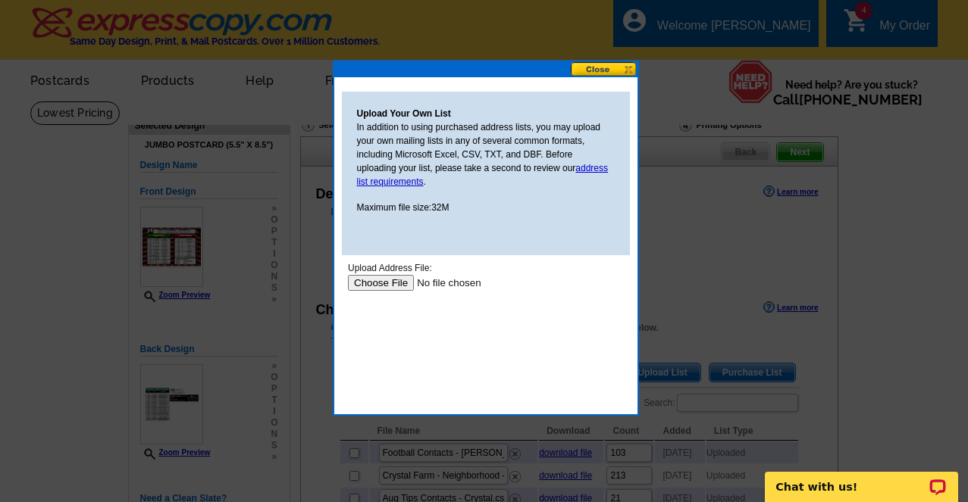
click at [384, 289] on input "file" at bounding box center [443, 283] width 192 height 16
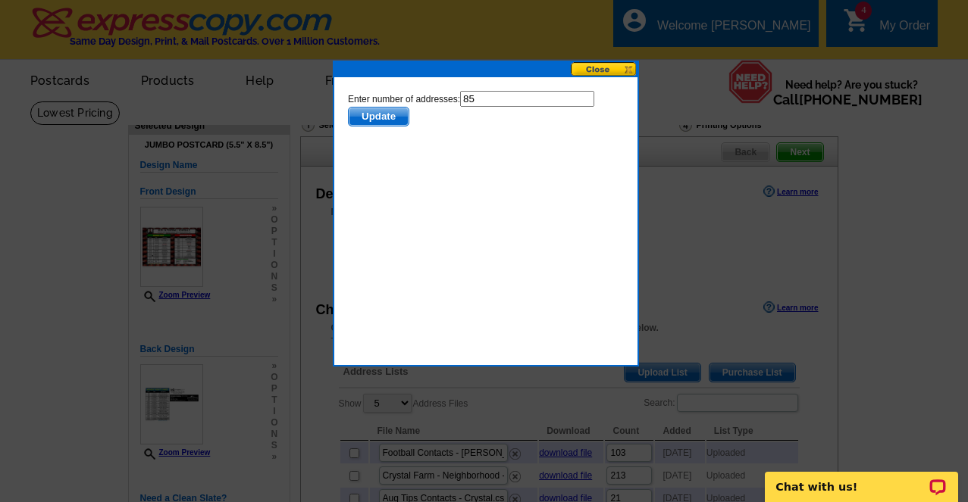
click at [483, 100] on input "85" at bounding box center [526, 99] width 134 height 16
type input "84"
click at [392, 118] on span "Update" at bounding box center [378, 117] width 60 height 18
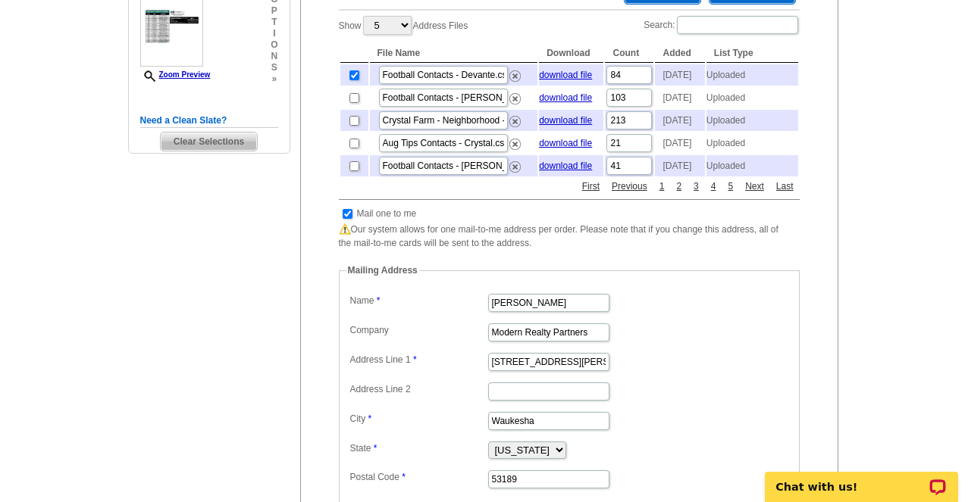
scroll to position [379, 0]
click at [348, 218] on input "checkbox" at bounding box center [347, 213] width 10 height 10
checkbox input "false"
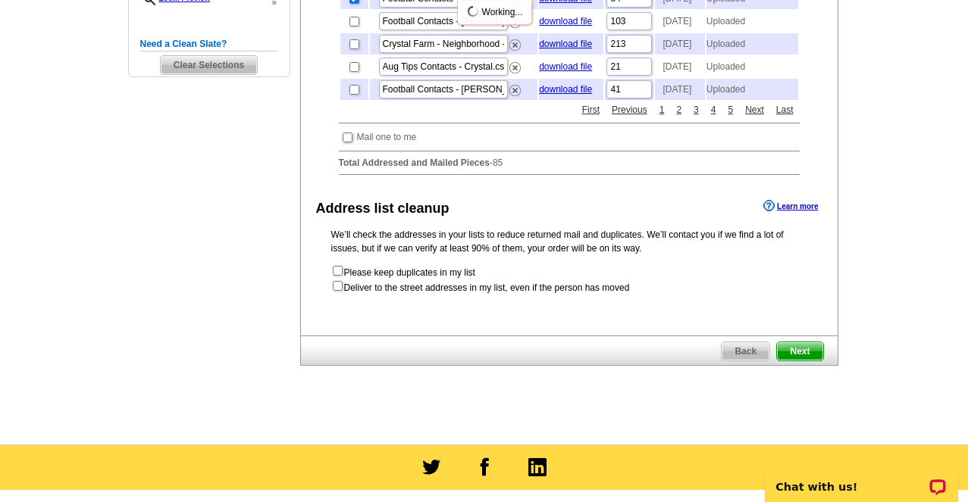
scroll to position [530, 0]
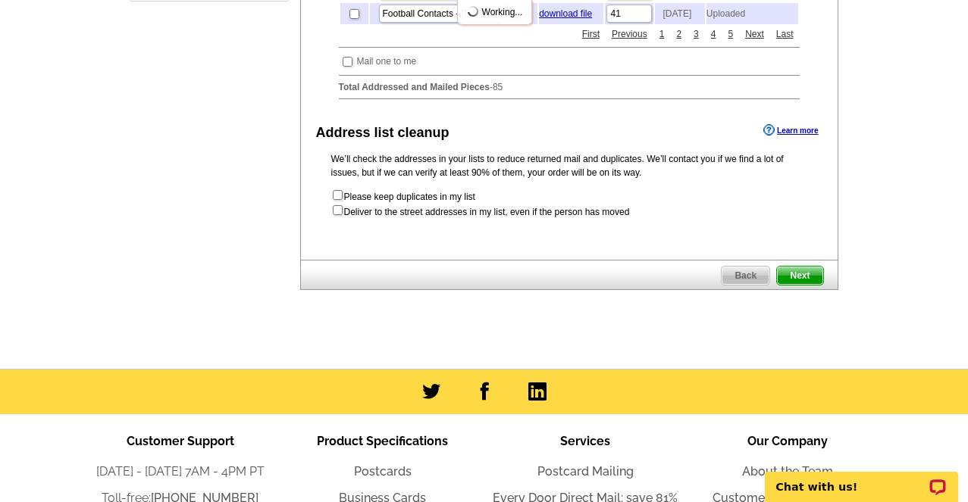
click at [802, 285] on span "Next" at bounding box center [799, 276] width 45 height 18
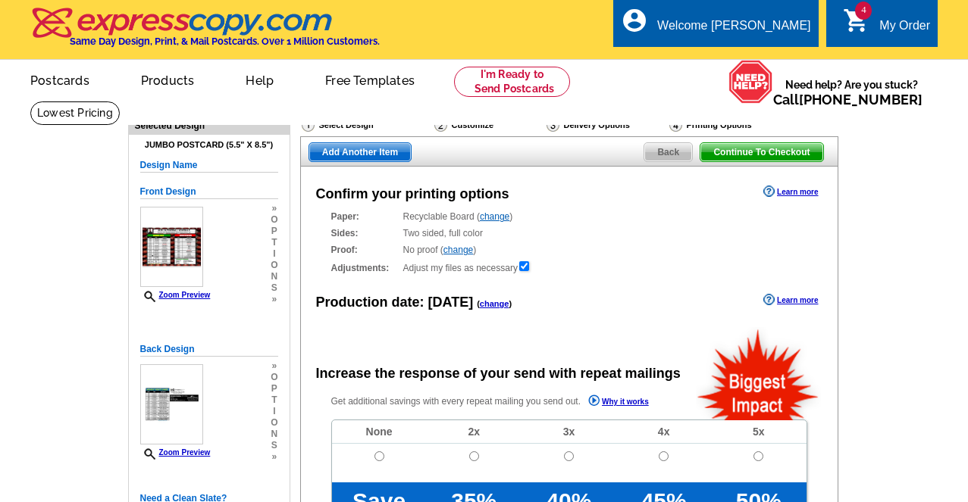
radio input "false"
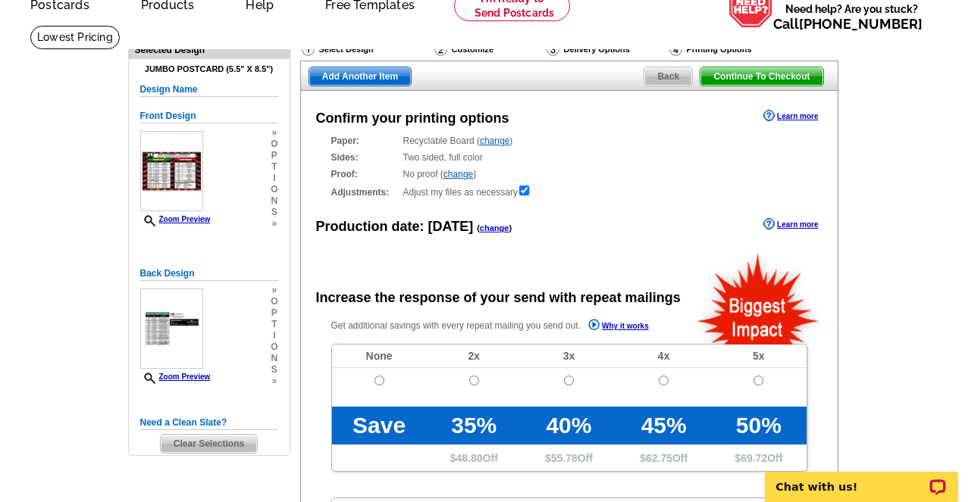
click at [488, 233] on link "change" at bounding box center [495, 228] width 30 height 9
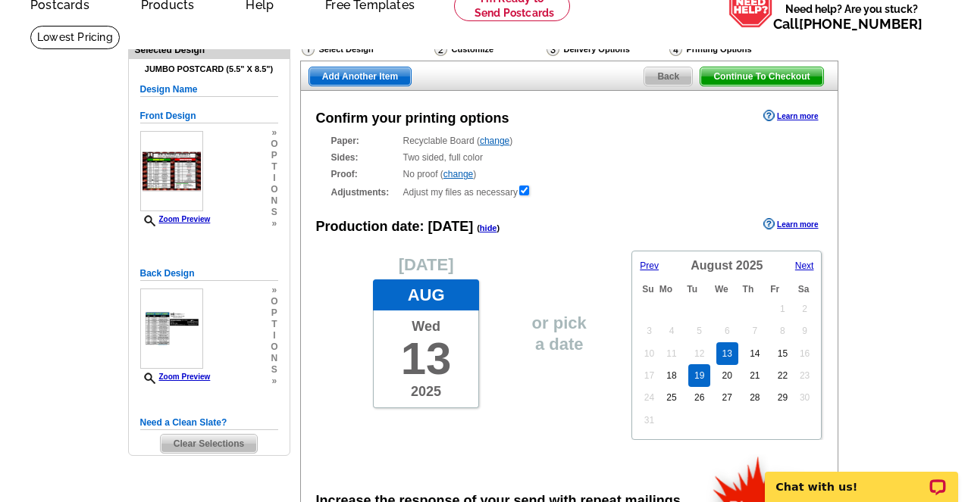
click at [702, 383] on link "19" at bounding box center [699, 375] width 22 height 23
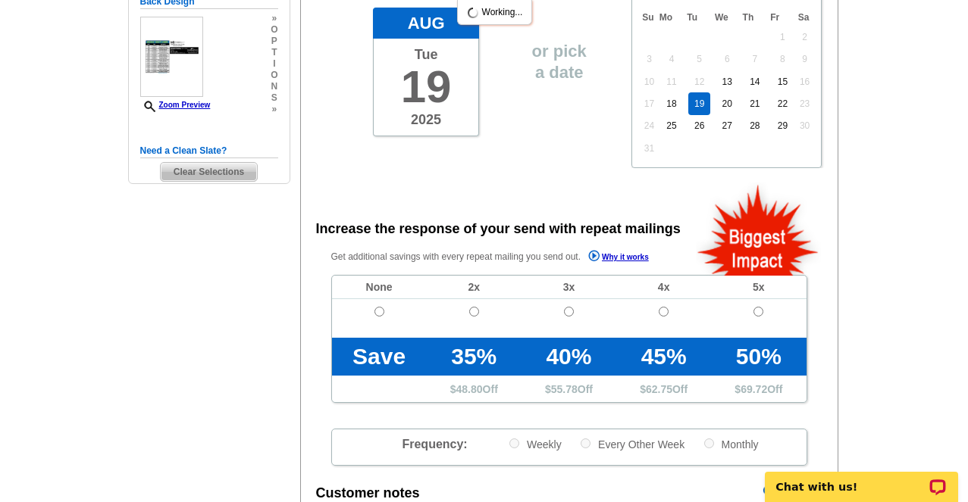
scroll to position [379, 0]
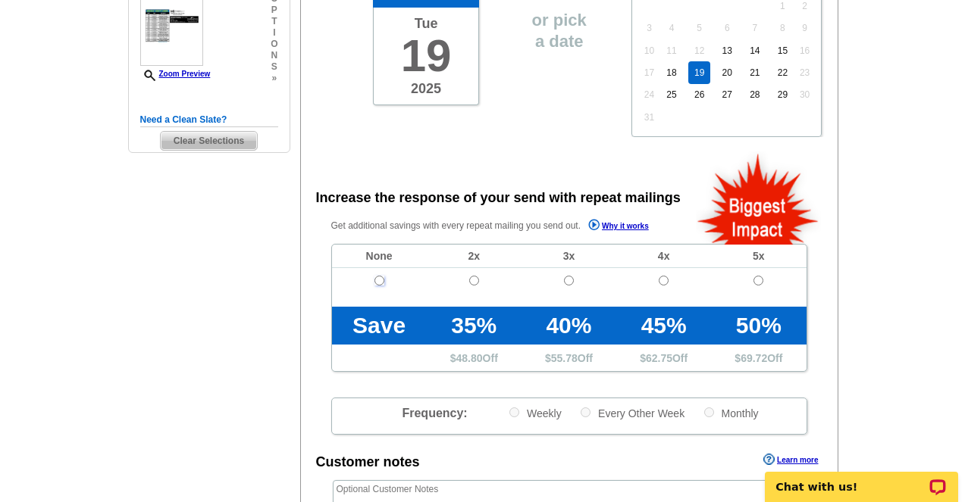
click at [382, 284] on input "radio" at bounding box center [379, 281] width 10 height 10
radio input "true"
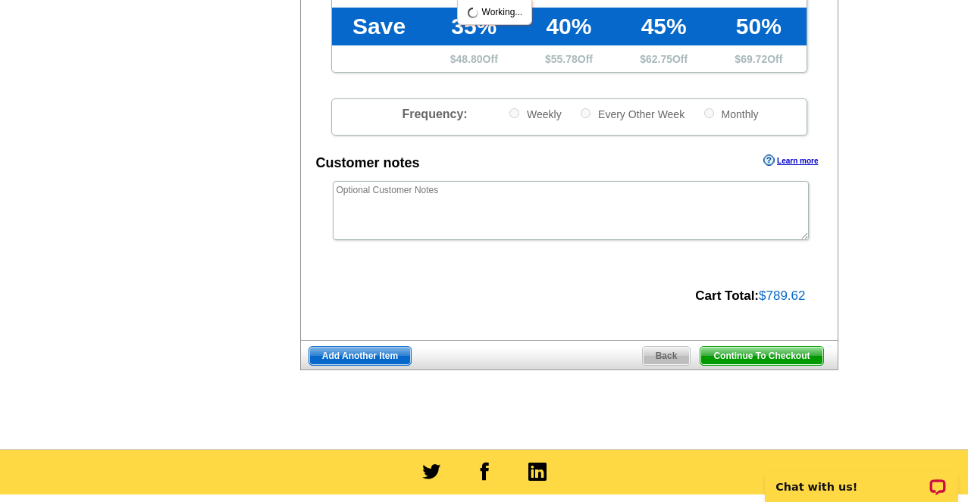
scroll to position [682, 0]
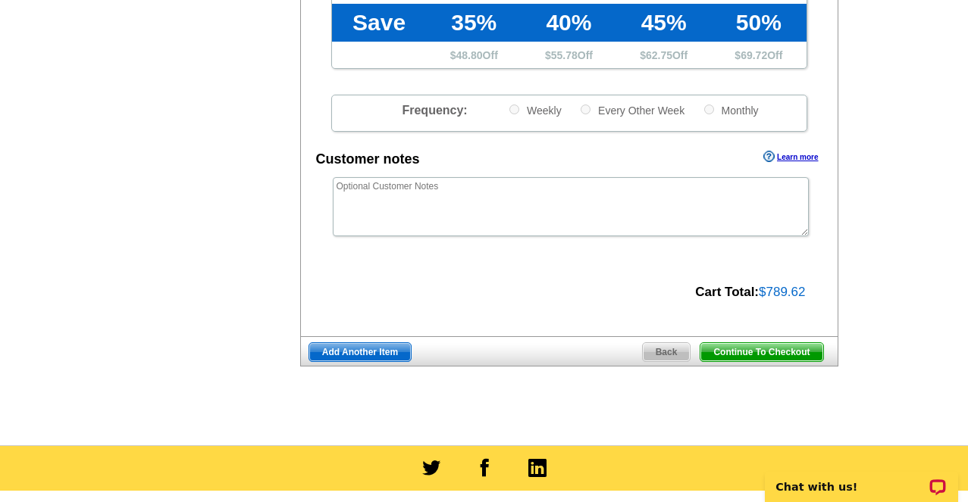
click at [380, 355] on span "Add Another Item" at bounding box center [360, 352] width 102 height 18
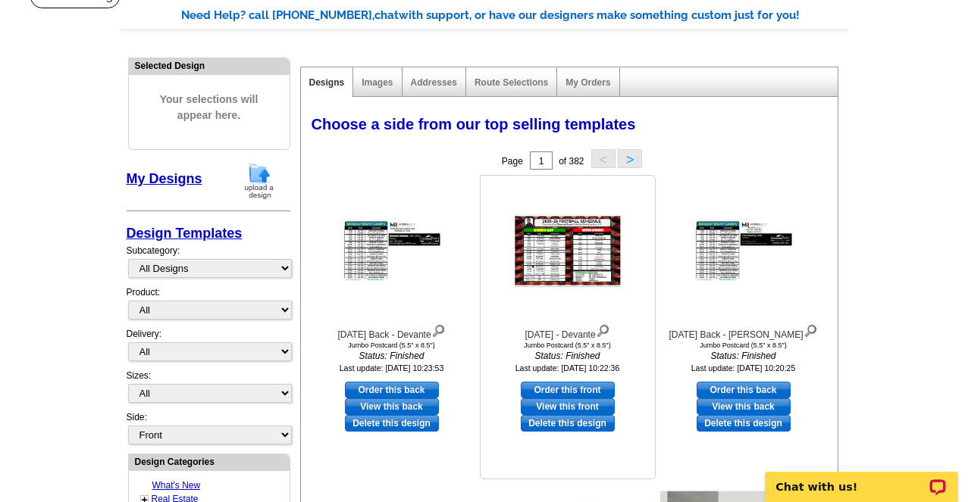
scroll to position [152, 0]
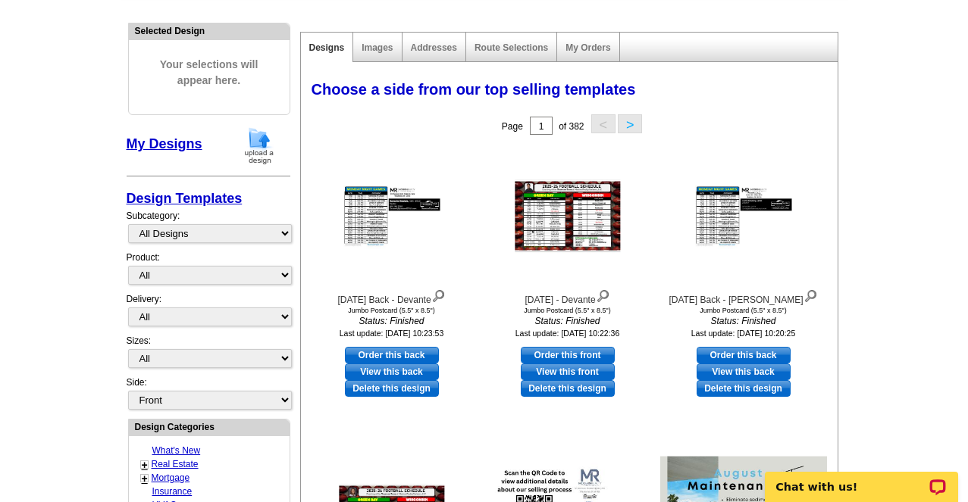
click at [252, 155] on img at bounding box center [258, 146] width 39 height 39
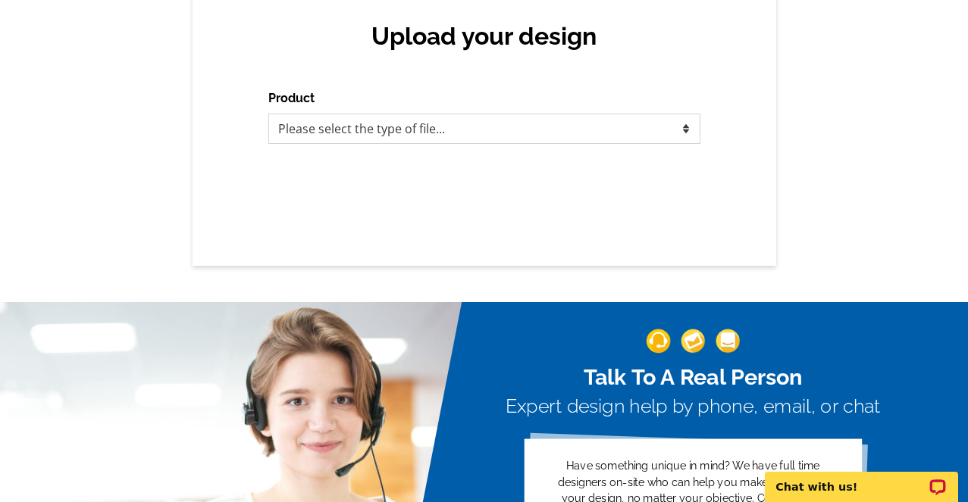
click at [688, 133] on select "Please select the type of file... Postcards Business Cards Letters and flyers G…" at bounding box center [484, 129] width 432 height 30
select select "1"
click at [268, 114] on select "Please select the type of file... Postcards Business Cards Letters and flyers G…" at bounding box center [484, 129] width 432 height 30
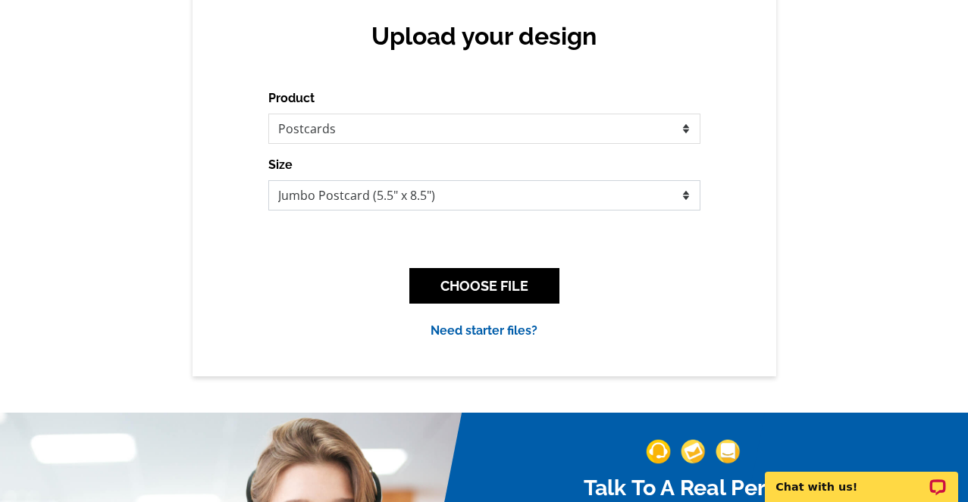
click at [350, 199] on select "Jumbo Postcard (5.5" x 8.5") Regular Postcard (4.25" x 5.6") Panoramic Postcard…" at bounding box center [484, 195] width 432 height 30
select select "1"
click at [268, 181] on select "Jumbo Postcard (5.5" x 8.5") Regular Postcard (4.25" x 5.6") Panoramic Postcard…" at bounding box center [484, 195] width 432 height 30
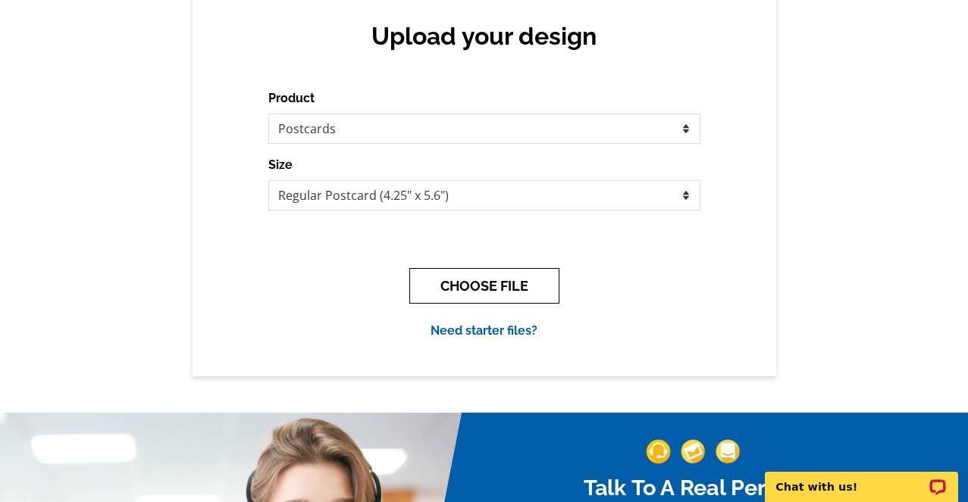
click at [496, 293] on button "CHOOSE FILE" at bounding box center [484, 286] width 150 height 36
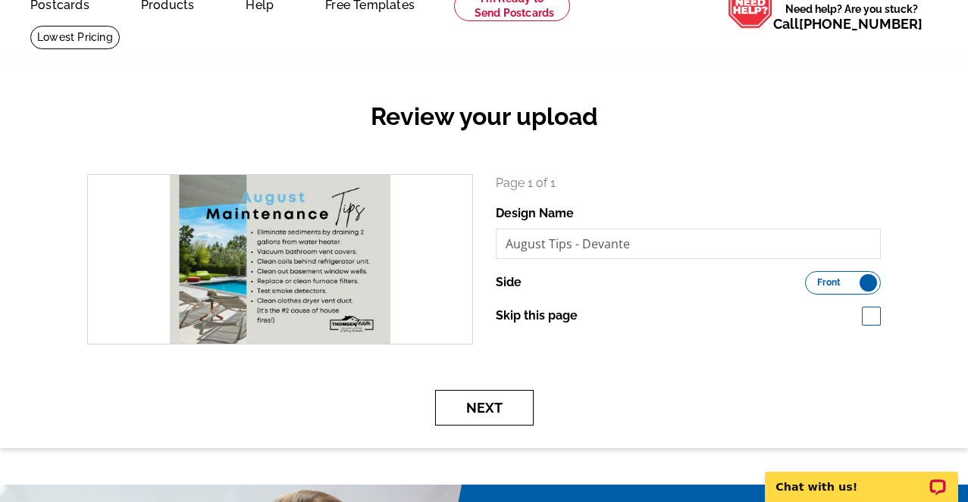
click at [473, 408] on button "Next" at bounding box center [484, 408] width 98 height 36
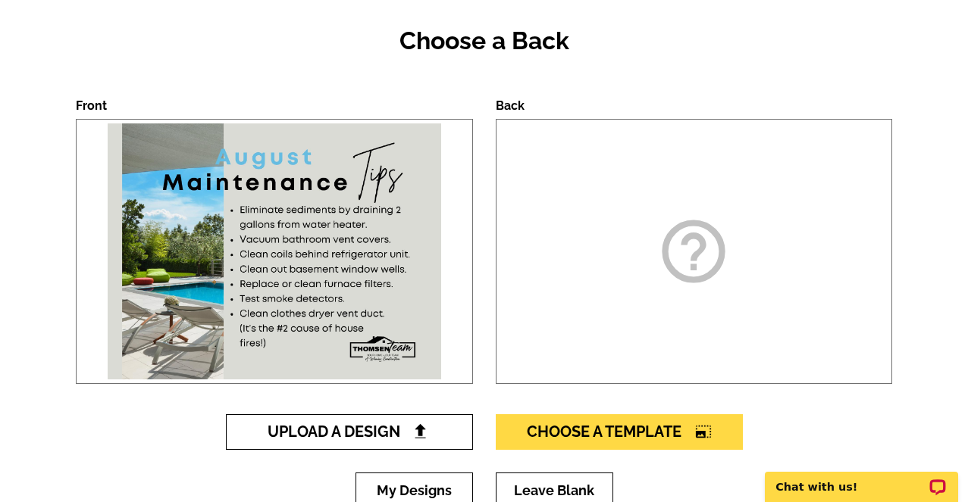
click at [386, 435] on span "Upload A Design" at bounding box center [348, 432] width 163 height 18
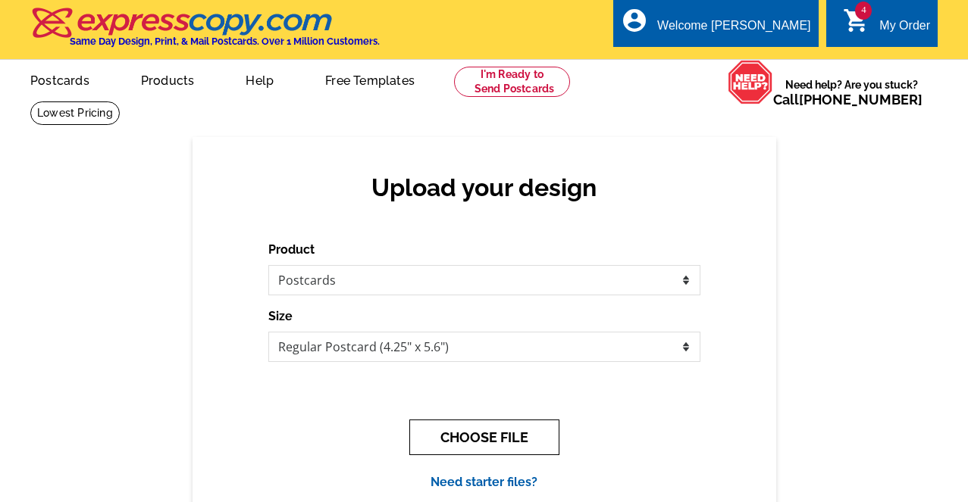
click at [472, 436] on button "CHOOSE FILE" at bounding box center [484, 438] width 150 height 36
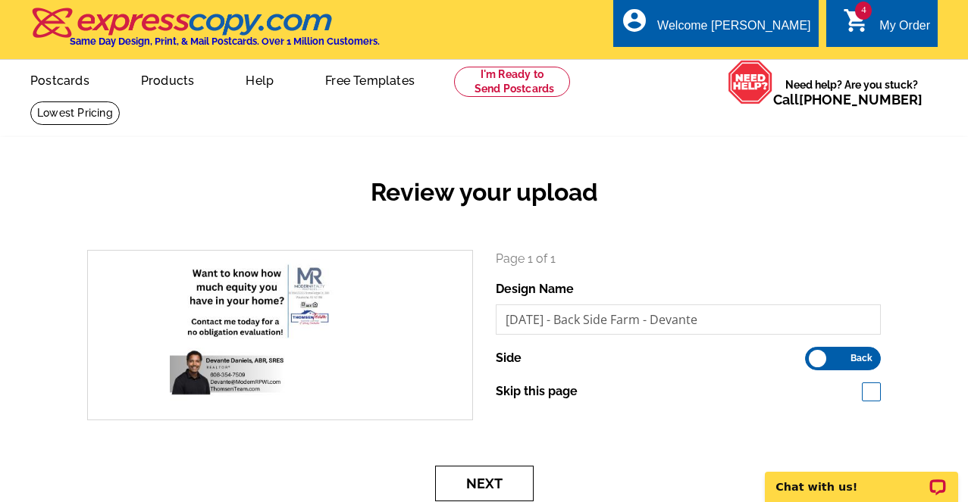
click at [502, 481] on button "Next" at bounding box center [484, 484] width 98 height 36
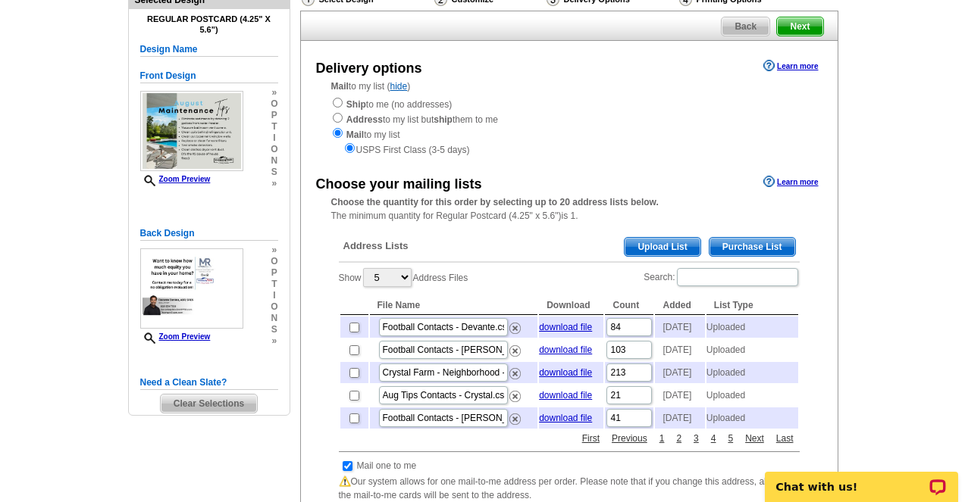
scroll to position [152, 0]
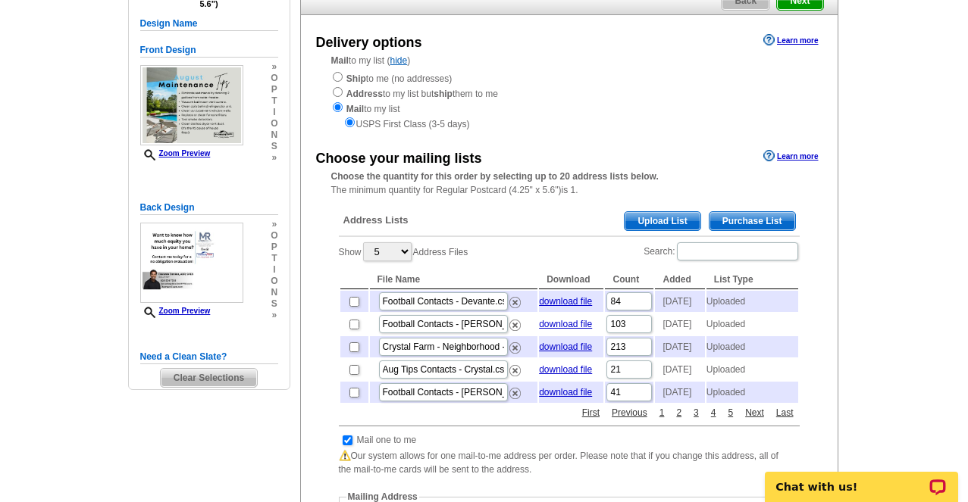
click at [667, 224] on span "Upload List" at bounding box center [661, 221] width 75 height 18
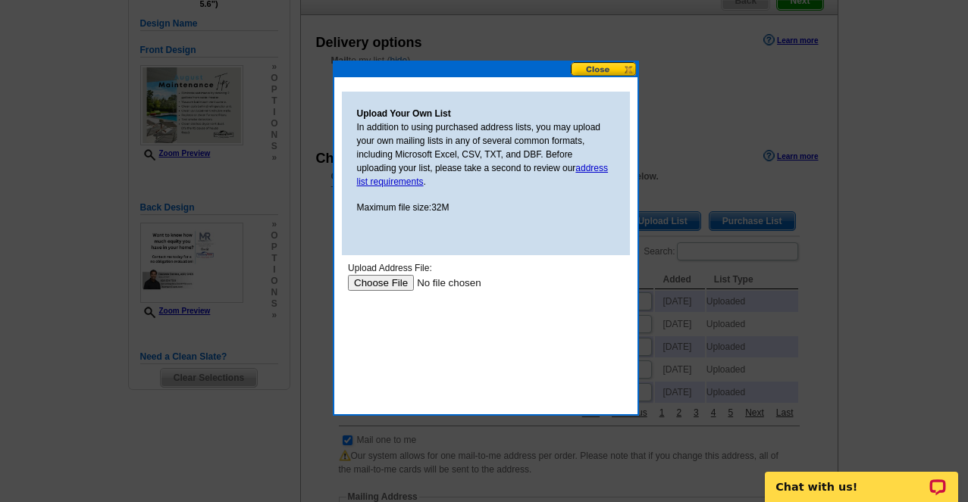
scroll to position [0, 0]
click at [371, 280] on input "file" at bounding box center [443, 283] width 192 height 16
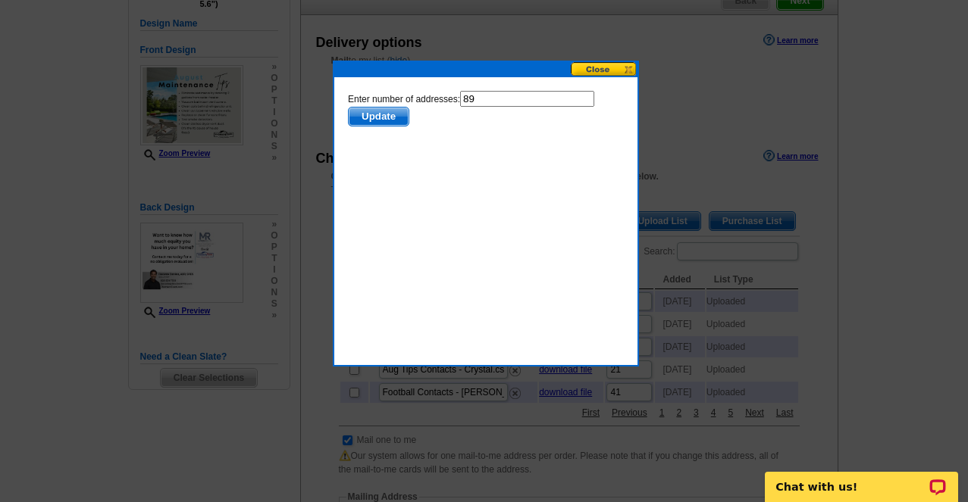
click at [378, 118] on span "Update" at bounding box center [378, 117] width 60 height 18
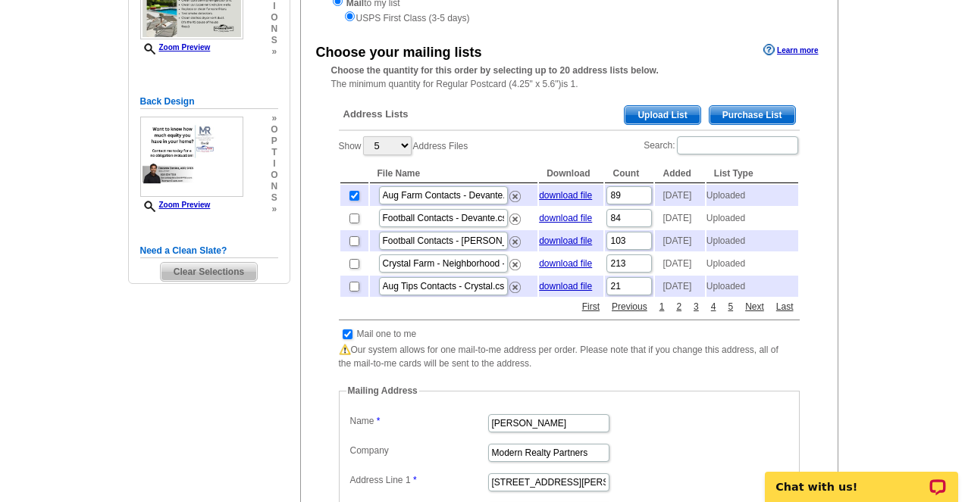
scroll to position [303, 0]
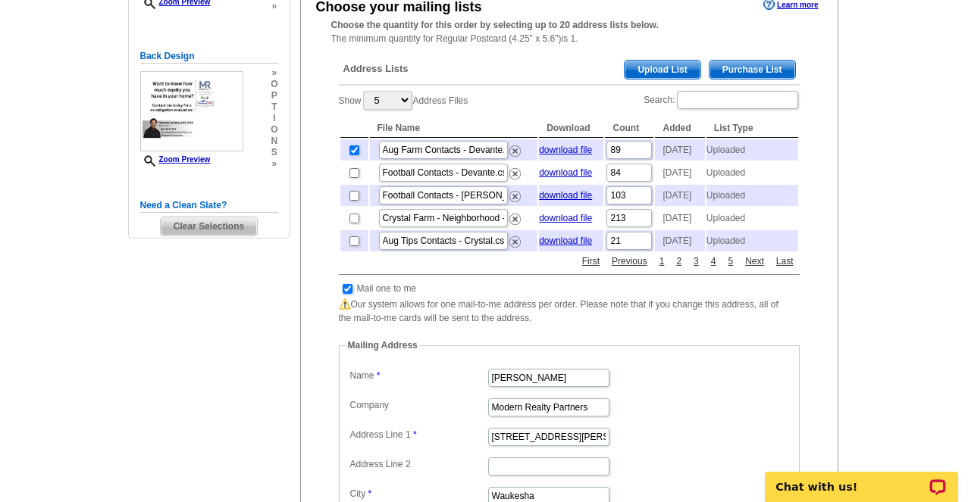
click at [346, 294] on input "checkbox" at bounding box center [347, 289] width 10 height 10
checkbox input "false"
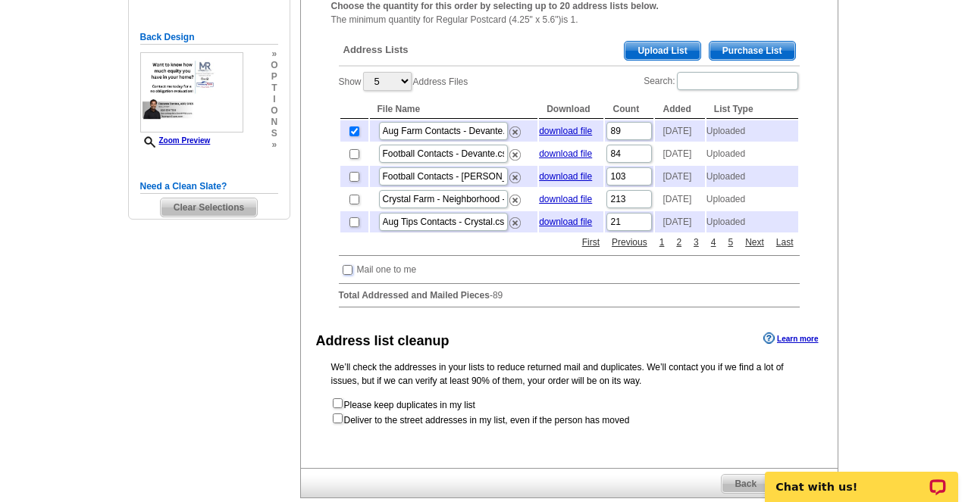
scroll to position [530, 0]
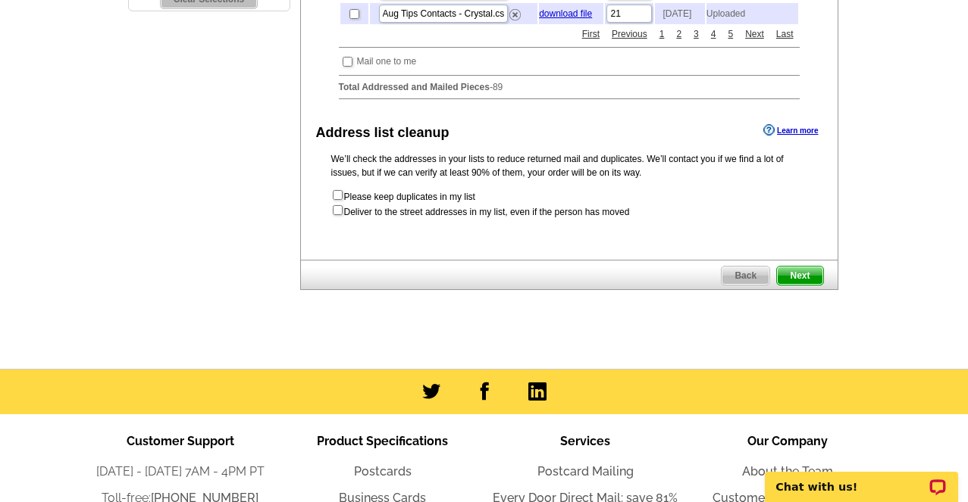
click at [802, 285] on span "Next" at bounding box center [799, 276] width 45 height 18
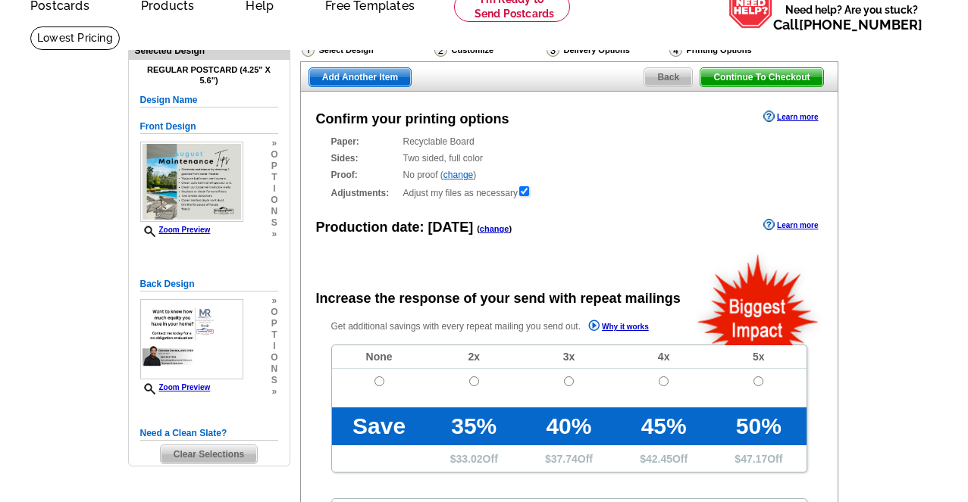
scroll to position [76, 0]
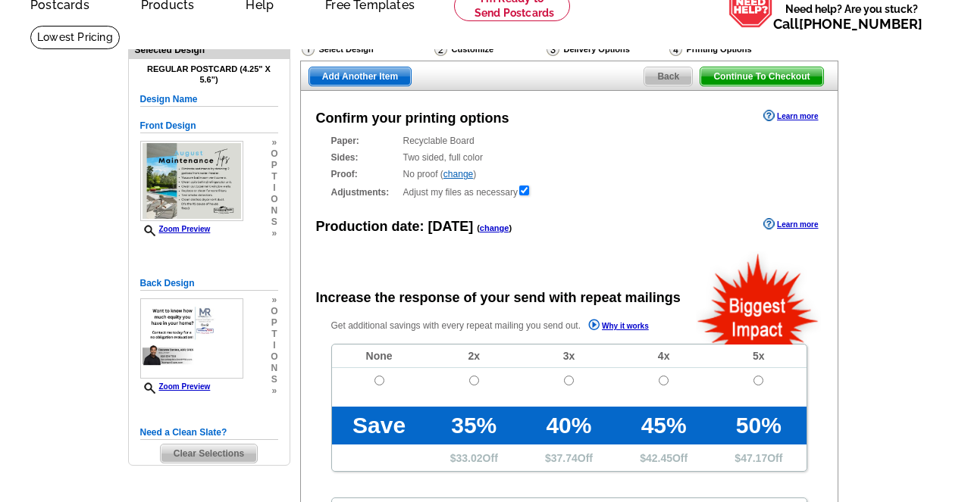
radio input "false"
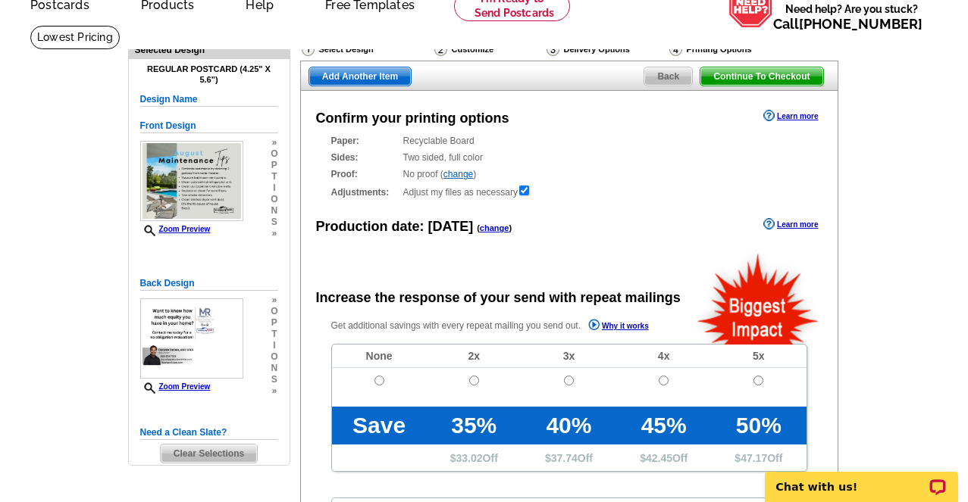
scroll to position [0, 0]
click at [483, 227] on link "change" at bounding box center [495, 228] width 30 height 9
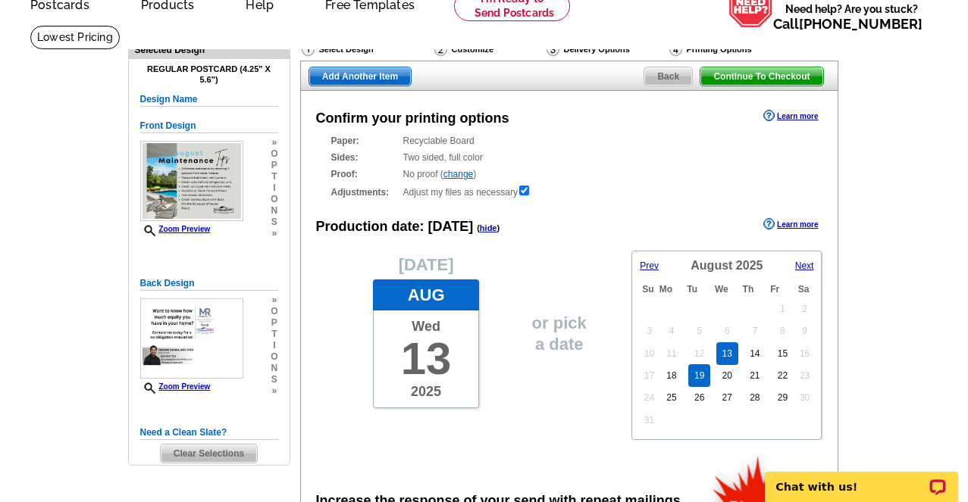
click at [696, 383] on link "19" at bounding box center [699, 375] width 22 height 23
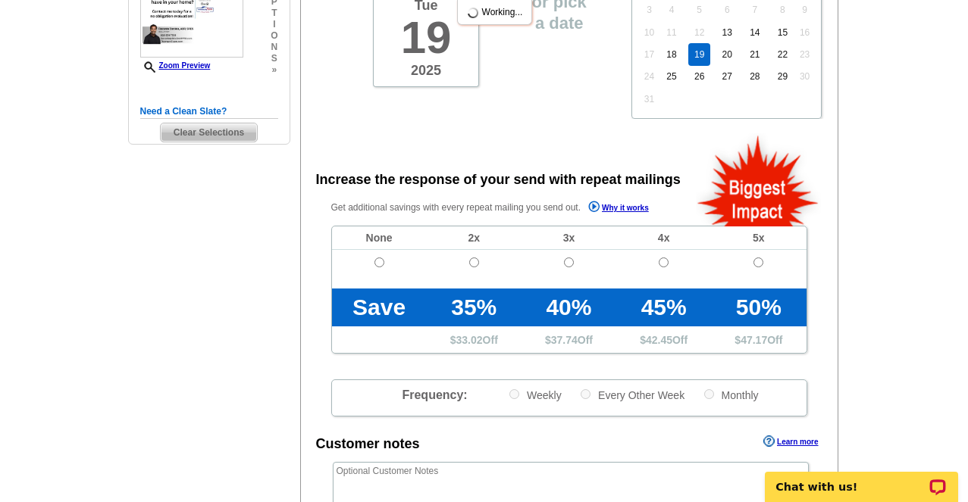
scroll to position [455, 0]
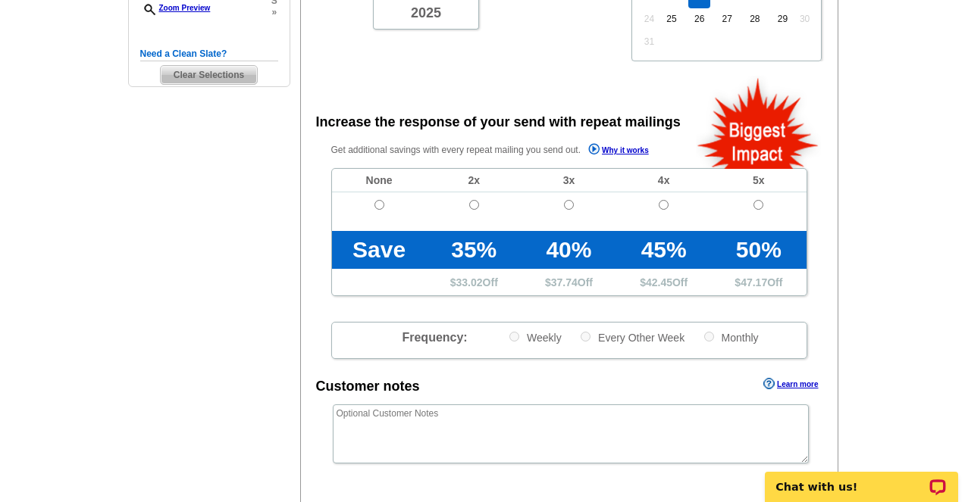
click at [386, 200] on td at bounding box center [379, 211] width 95 height 39
click at [381, 204] on input "radio" at bounding box center [379, 205] width 10 height 10
radio input "true"
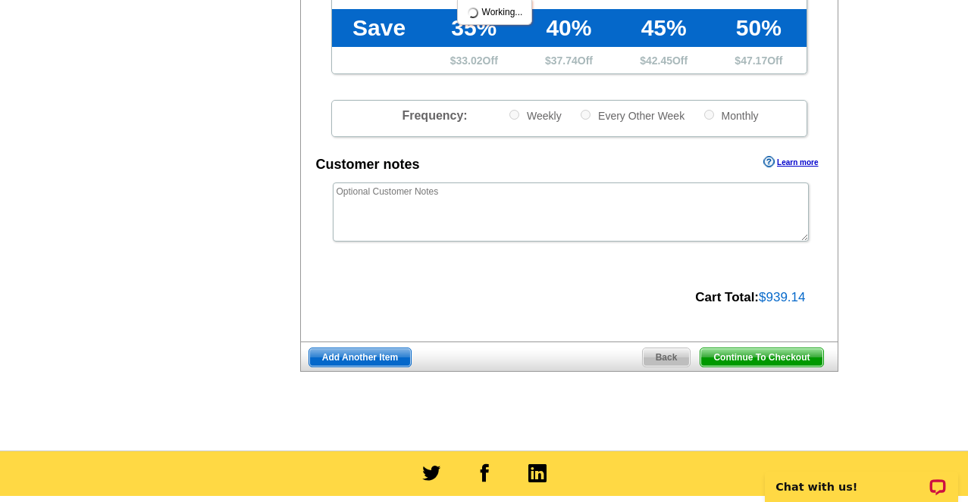
scroll to position [682, 0]
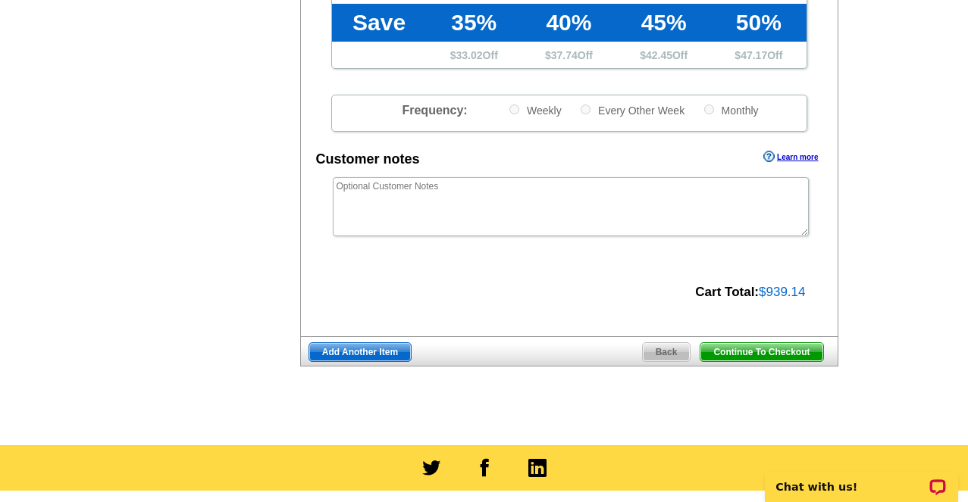
click at [771, 350] on span "Continue To Checkout" at bounding box center [761, 352] width 122 height 18
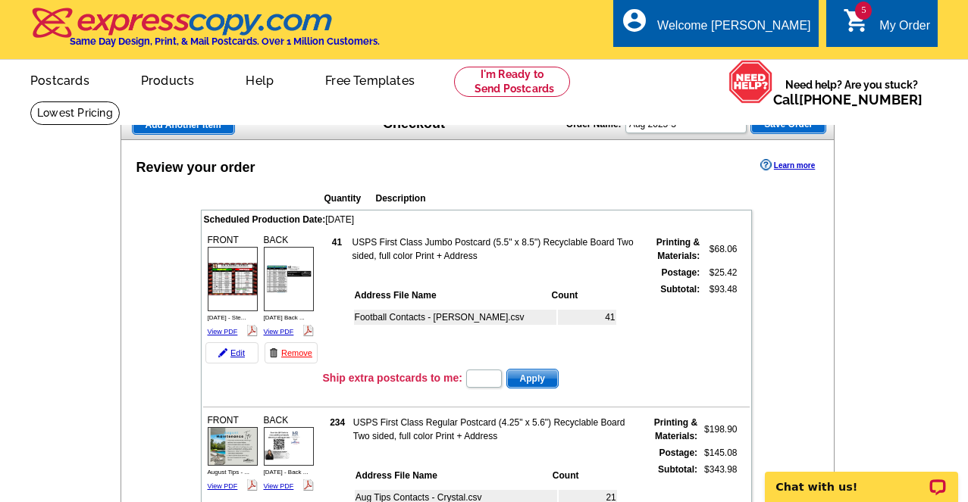
click at [787, 122] on span "Save Order" at bounding box center [788, 124] width 74 height 18
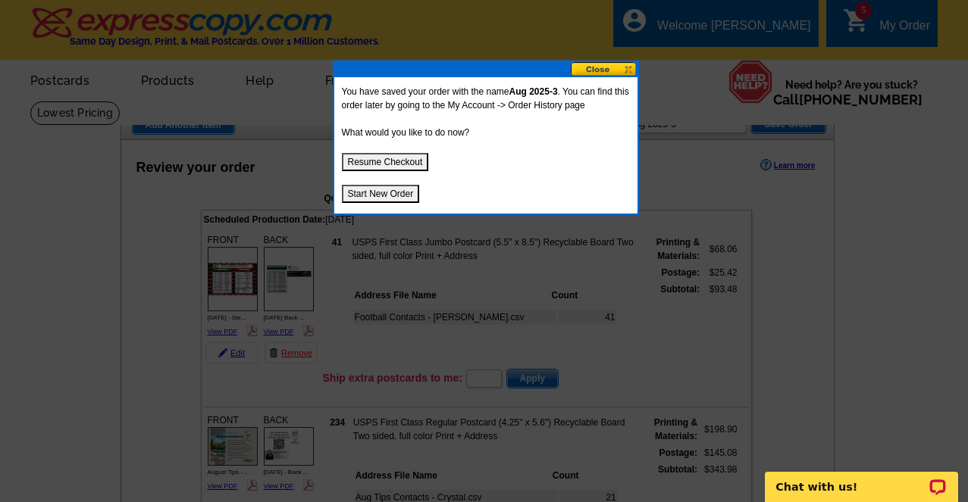
click at [398, 165] on button "Resume Checkout" at bounding box center [385, 162] width 87 height 18
